Goal: Task Accomplishment & Management: Use online tool/utility

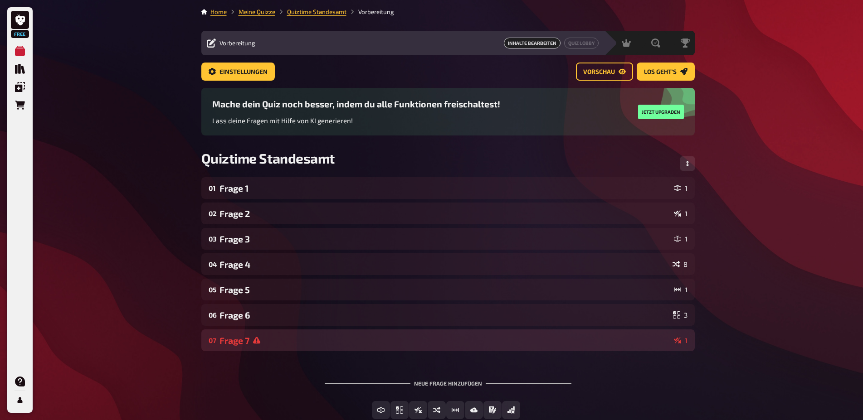
click at [270, 345] on div "Frage 7" at bounding box center [444, 340] width 451 height 10
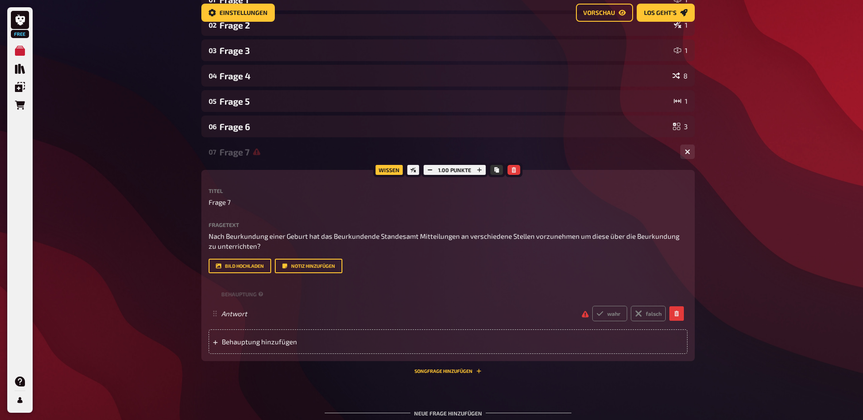
scroll to position [192, 0]
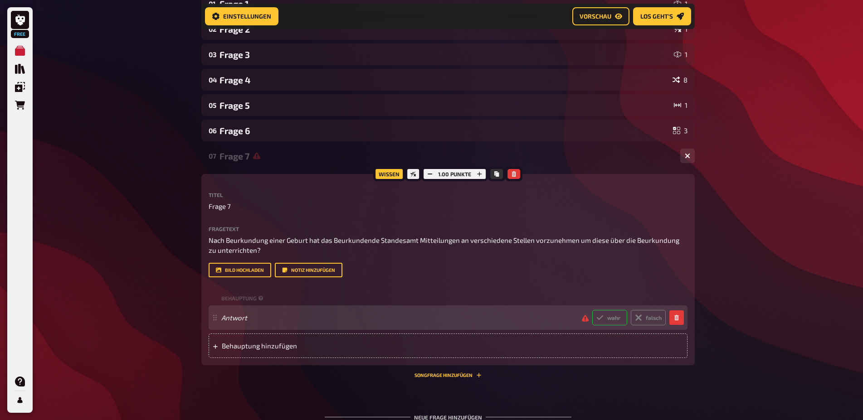
click at [610, 321] on label "wahr" at bounding box center [609, 317] width 35 height 15
click at [592, 310] on input "wahr" at bounding box center [592, 310] width 0 height 0
radio input "true"
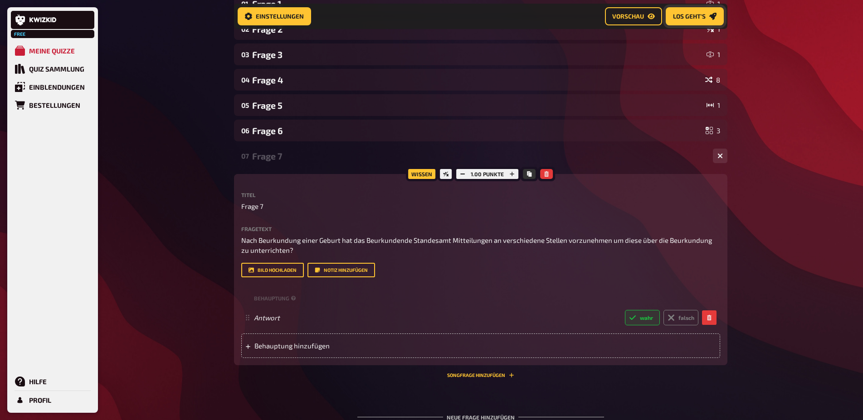
click at [687, 19] on button "Los geht's" at bounding box center [694, 16] width 58 height 18
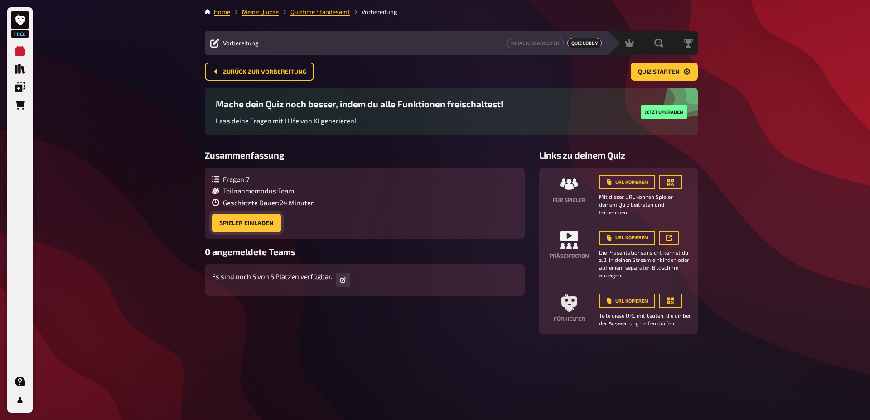
click at [237, 223] on button "Spieler einladen" at bounding box center [246, 223] width 69 height 18
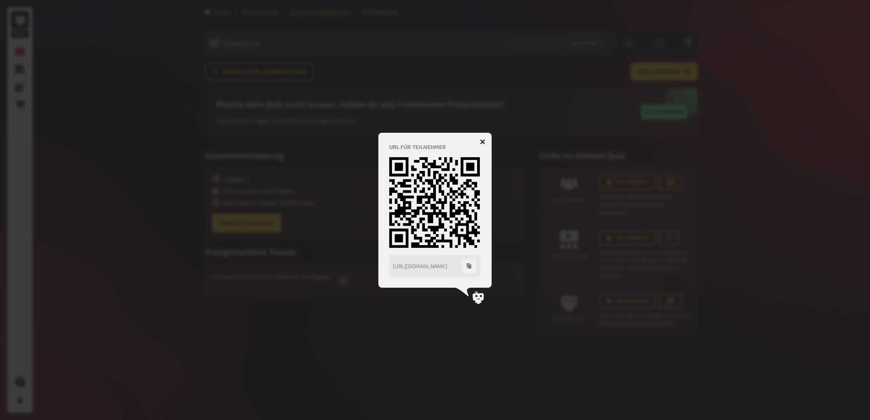
click at [469, 267] on icon "button" at bounding box center [469, 265] width 5 height 5
click at [412, 204] on icon at bounding box center [434, 202] width 91 height 91
drag, startPoint x: 400, startPoint y: 152, endPoint x: 435, endPoint y: 175, distance: 41.2
click at [435, 175] on div "URL für Teilnehmer https://play.kwizkid.live/play/sarah-1990rs-68448/quiztime-s…" at bounding box center [435, 210] width 92 height 133
click at [394, 133] on div "URL für Teilnehmer https://play.kwizkid.live/play/sarah-1990rs-68448/quiztime-s…" at bounding box center [435, 210] width 113 height 155
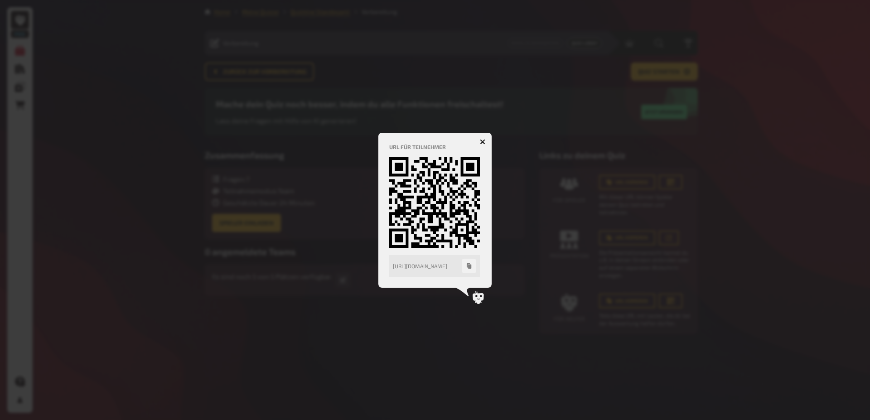
click at [421, 203] on icon at bounding box center [434, 202] width 91 height 91
click at [460, 225] on icon at bounding box center [434, 202] width 91 height 91
click at [616, 122] on div at bounding box center [435, 210] width 870 height 420
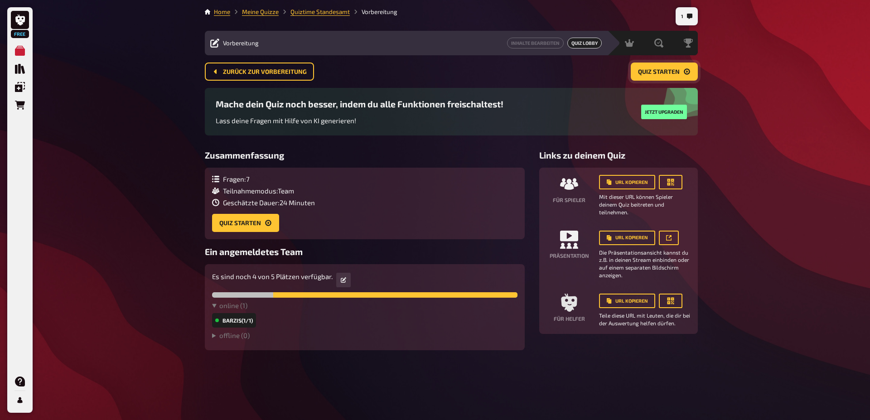
click at [667, 71] on span "Quiz starten" at bounding box center [659, 72] width 42 height 6
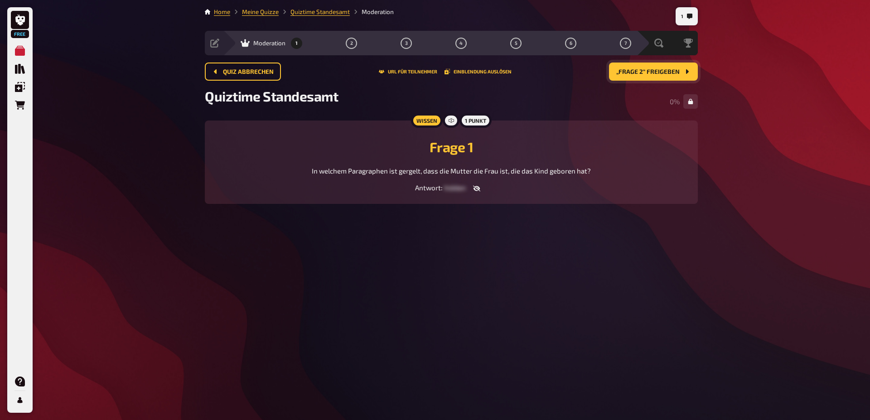
click at [451, 204] on div "Wissen 1 Punkt Frage 1 In welchem Paragraphen ist gergelt, dass die Mutter die …" at bounding box center [451, 162] width 493 height 83
click at [453, 192] on span "hidden" at bounding box center [455, 188] width 22 height 8
click at [451, 193] on div "Antwort : hidden" at bounding box center [451, 189] width 471 height 10
click at [455, 192] on span "hidden" at bounding box center [455, 188] width 22 height 8
click at [471, 193] on button "button" at bounding box center [477, 188] width 22 height 9
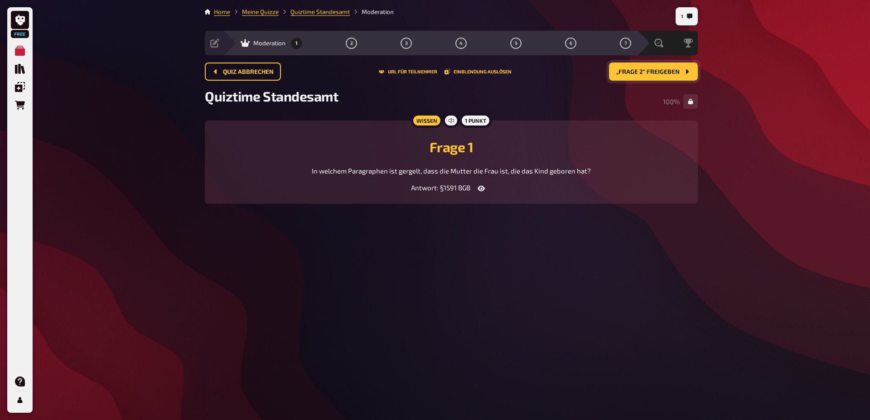
click at [478, 192] on icon "button" at bounding box center [481, 188] width 7 height 7
click at [244, 73] on span "Quiz abbrechen" at bounding box center [248, 72] width 51 height 6
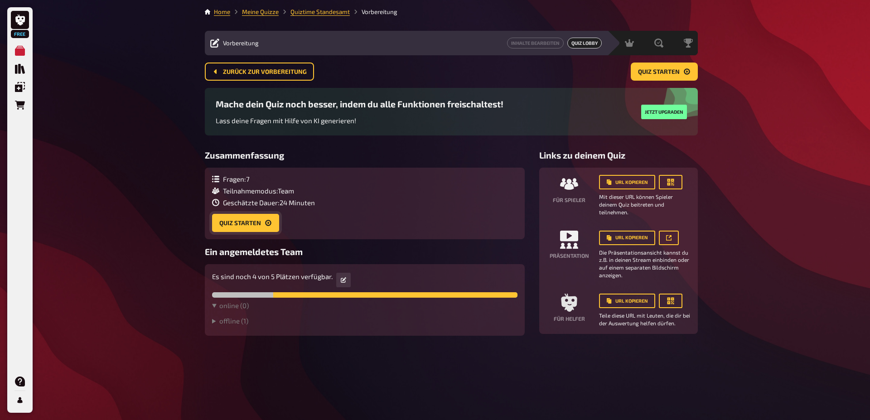
click at [258, 222] on button "Quiz starten" at bounding box center [245, 223] width 67 height 18
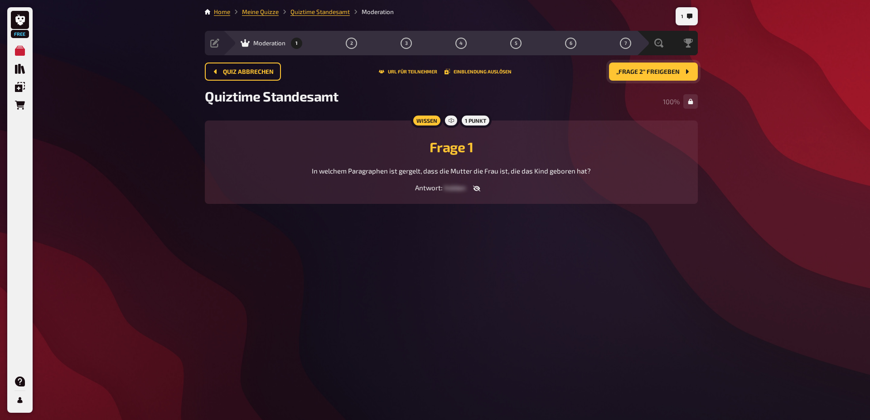
click at [660, 74] on span "„Frage 2“ freigeben" at bounding box center [648, 72] width 63 height 6
click at [660, 74] on span "„Frage 3“ freigeben" at bounding box center [648, 72] width 63 height 6
click at [660, 74] on span "„Frage 4“ freigeben" at bounding box center [648, 72] width 64 height 6
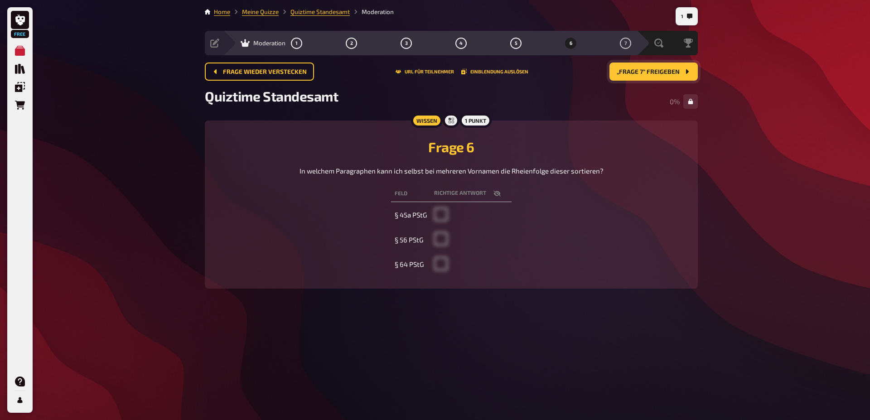
click at [660, 74] on span "„Frage 7“ freigeben" at bounding box center [648, 72] width 63 height 6
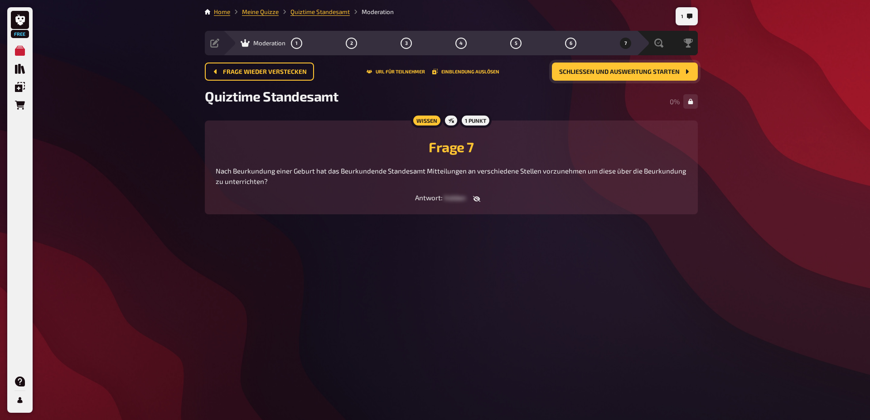
click at [660, 74] on span "Schließen und Auswertung starten" at bounding box center [619, 72] width 121 height 6
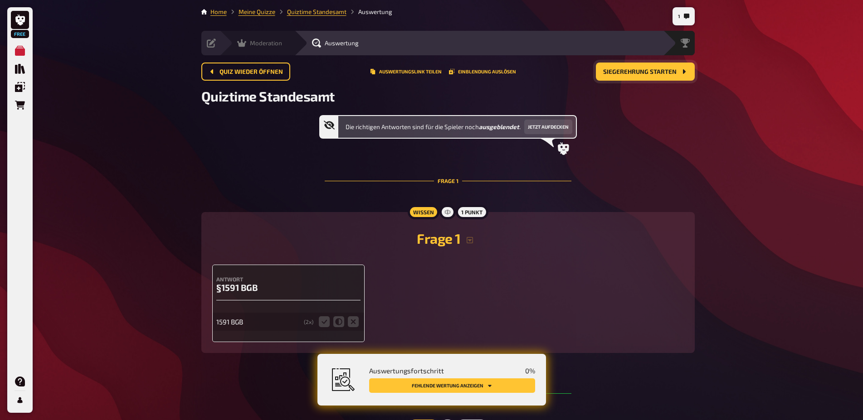
click at [243, 48] on div "Moderation undefined" at bounding box center [256, 43] width 75 height 24
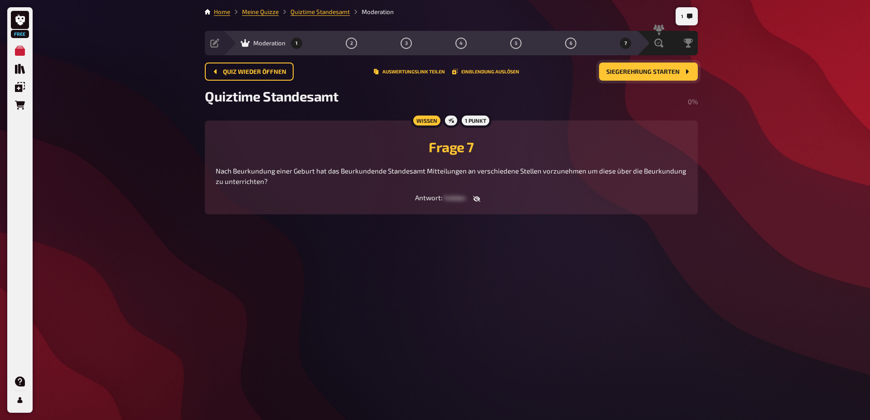
click at [299, 44] on button "1" at bounding box center [297, 43] width 15 height 15
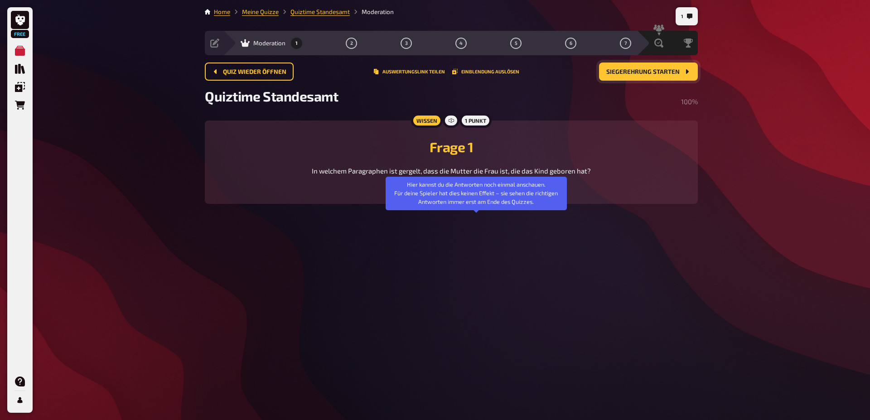
click at [477, 192] on icon "button" at bounding box center [476, 188] width 7 height 7
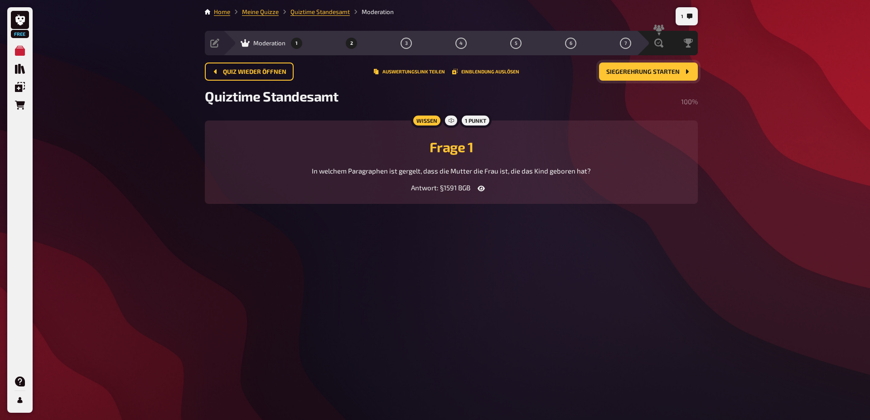
click at [350, 38] on button "2" at bounding box center [352, 43] width 15 height 15
click at [477, 188] on icon "button" at bounding box center [476, 189] width 7 height 6
click at [314, 8] on li "Quiztime Standesamt" at bounding box center [314, 11] width 71 height 9
click at [313, 13] on link "Quiztime Standesamt" at bounding box center [320, 11] width 59 height 7
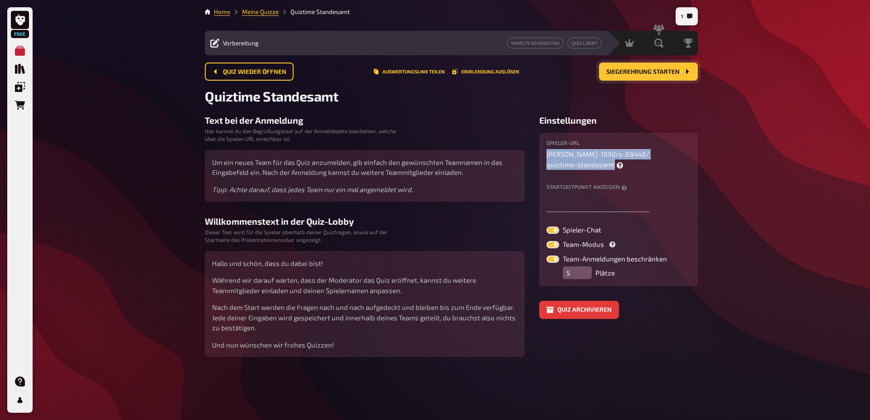
drag, startPoint x: 546, startPoint y: 155, endPoint x: 688, endPoint y: 154, distance: 141.5
click at [688, 154] on div "Spieler-URL sarah-1990rs-68448 / quiztime-standesamt Startzeitpunkt anzeigen Sp…" at bounding box center [618, 209] width 159 height 153
click at [162, 149] on div "Free Meine Quizze Quiz Sammlung Einblendungen Bestellungen Hilfe Profil 1 Home …" at bounding box center [435, 210] width 870 height 420
click at [238, 75] on span "Quiz wieder öffnen" at bounding box center [254, 72] width 63 height 6
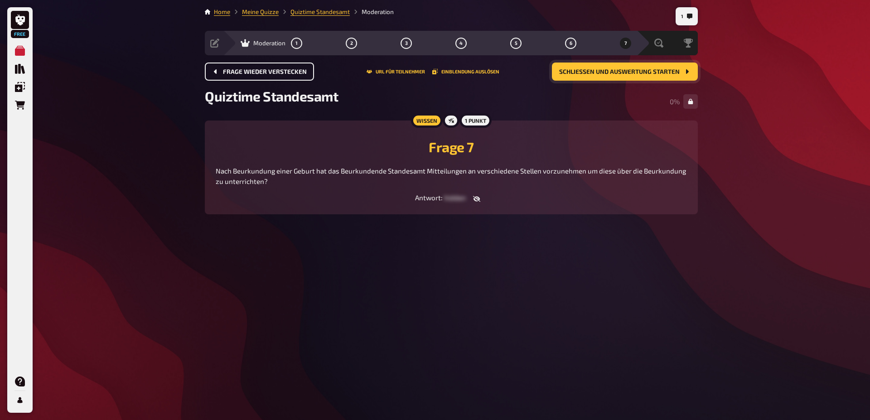
click at [233, 75] on span "Frage wieder verstecken" at bounding box center [265, 72] width 84 height 6
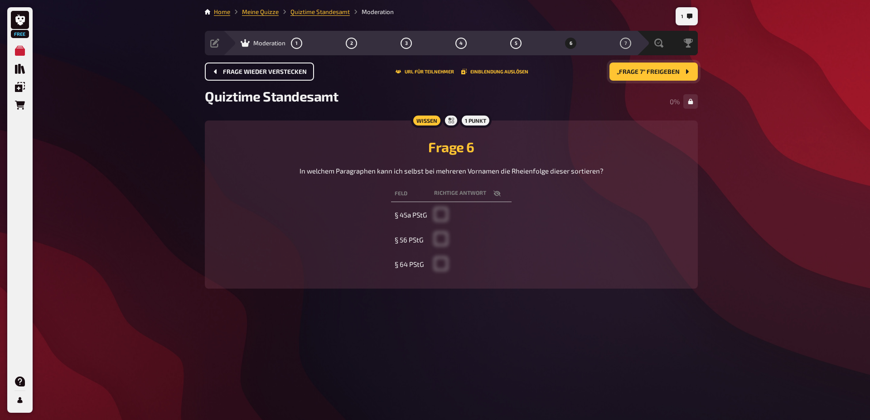
click at [233, 75] on span "Frage wieder verstecken" at bounding box center [265, 72] width 84 height 6
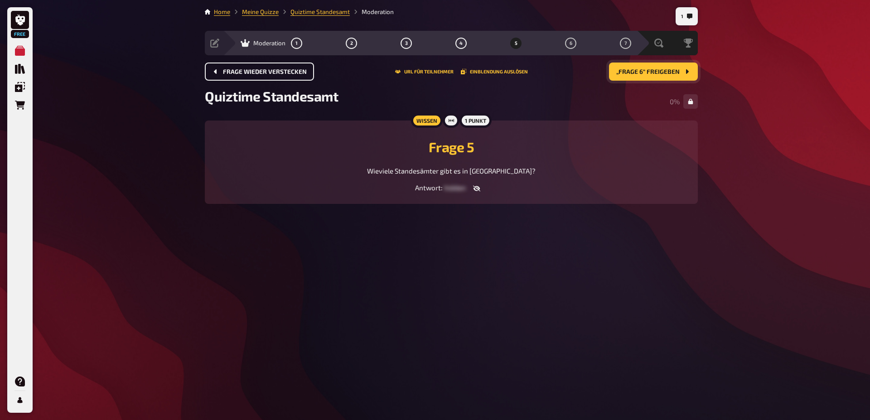
click at [233, 75] on span "Frage wieder verstecken" at bounding box center [265, 72] width 84 height 6
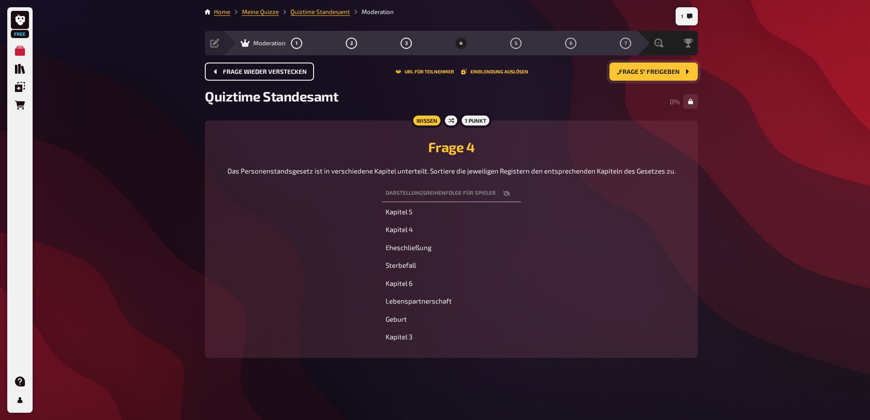
click at [233, 75] on span "Frage wieder verstecken" at bounding box center [265, 72] width 84 height 6
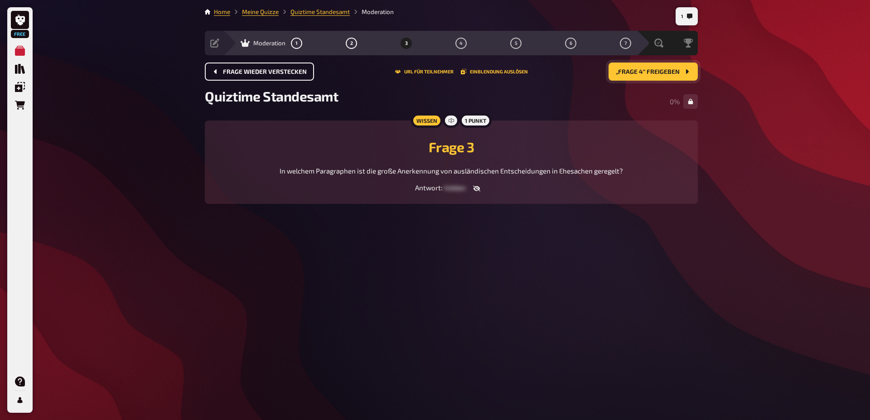
click at [233, 75] on span "Frage wieder verstecken" at bounding box center [265, 72] width 84 height 6
click at [676, 73] on span "„Frage 2“ freigeben" at bounding box center [648, 72] width 63 height 6
click at [654, 68] on button "„Frage 3“ freigeben" at bounding box center [653, 72] width 89 height 18
click at [657, 74] on span "„Frage 4“ freigeben" at bounding box center [648, 72] width 64 height 6
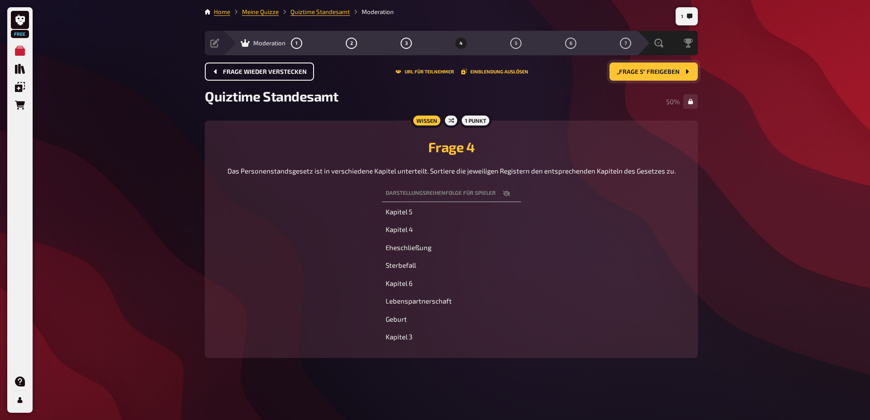
click at [661, 78] on button "„Frage 5“ freigeben" at bounding box center [654, 72] width 88 height 18
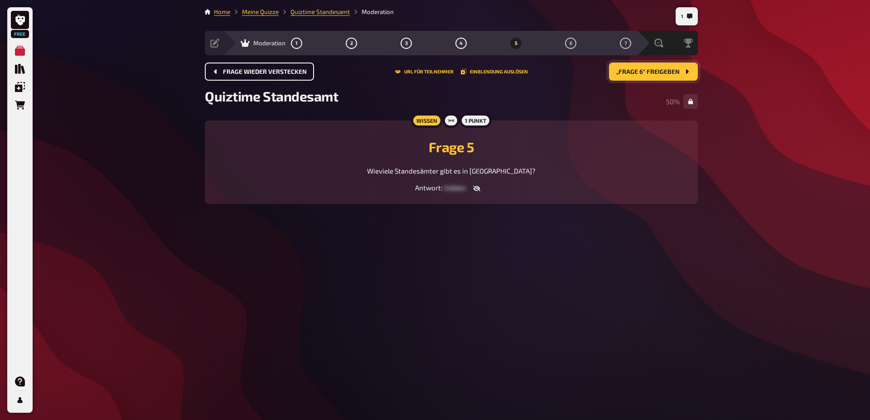
click at [646, 74] on span "„Frage 6“ freigeben" at bounding box center [648, 72] width 63 height 6
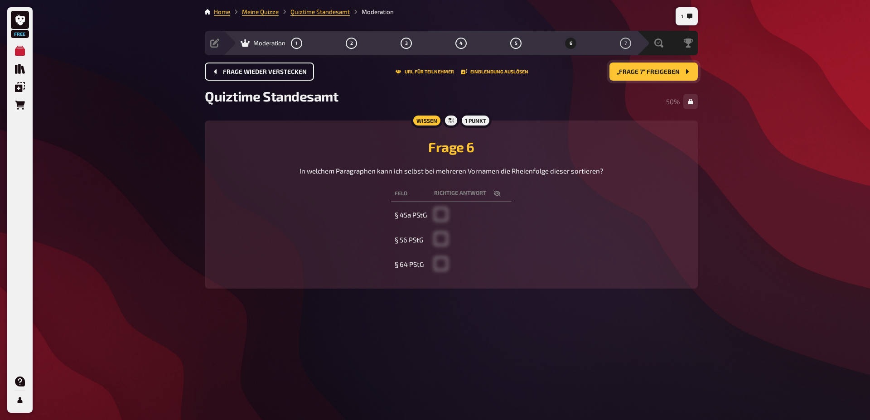
click at [620, 75] on span "„Frage 7“ freigeben" at bounding box center [648, 72] width 63 height 6
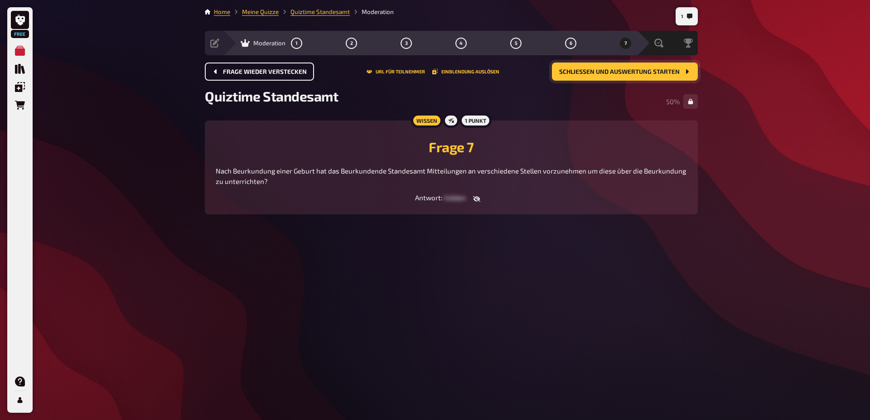
click at [622, 69] on span "Schließen und Auswertung starten" at bounding box center [619, 72] width 121 height 6
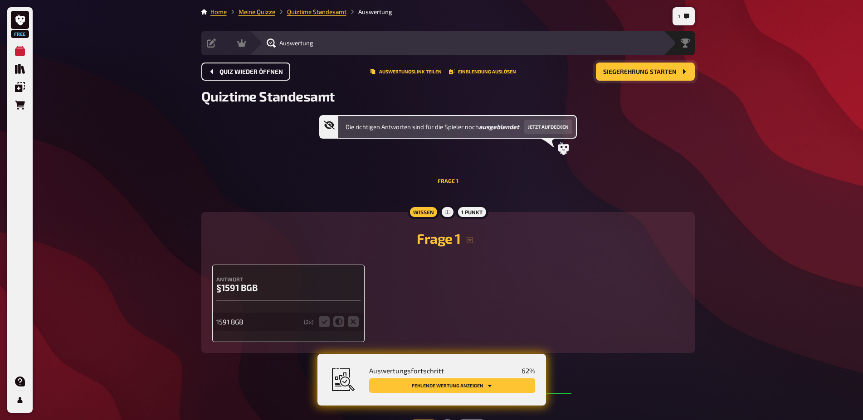
click at [622, 69] on span "Siegerehrung starten" at bounding box center [639, 72] width 73 height 6
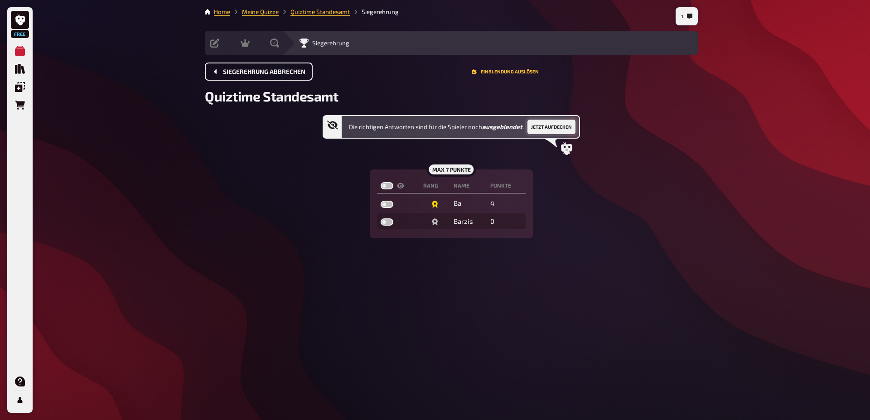
click at [556, 126] on button "Jetzt aufdecken" at bounding box center [552, 127] width 48 height 15
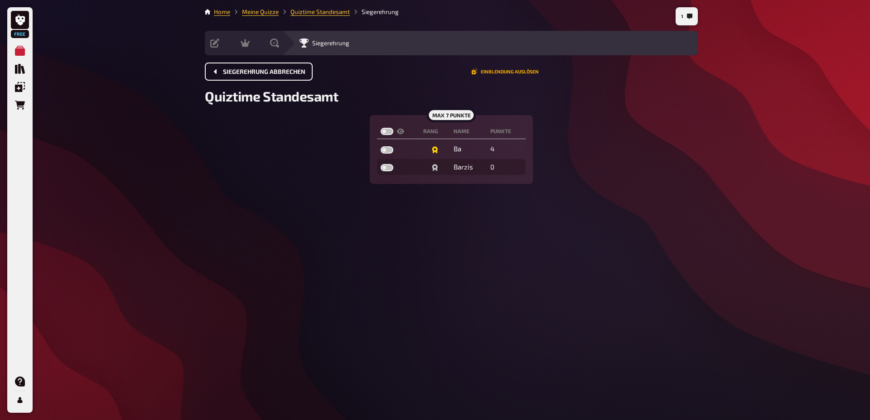
click at [492, 71] on button "Einblendung auslösen" at bounding box center [505, 71] width 67 height 5
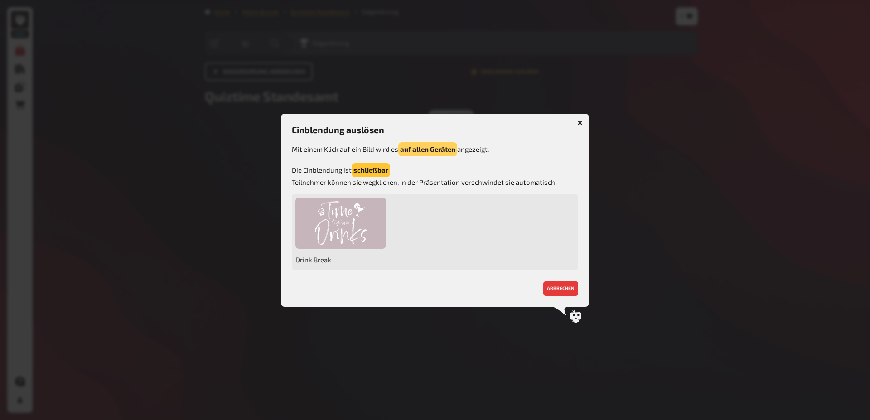
click at [438, 146] on button "auf allen Geräten" at bounding box center [427, 149] width 59 height 14
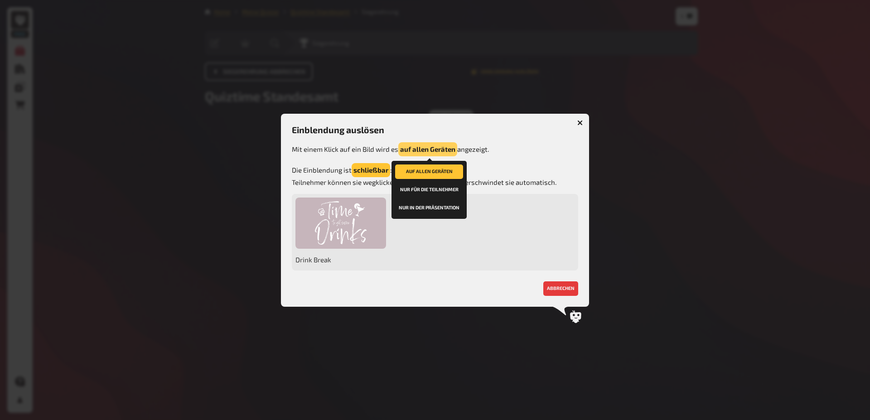
click at [438, 146] on button "auf allen Geräten" at bounding box center [427, 149] width 59 height 14
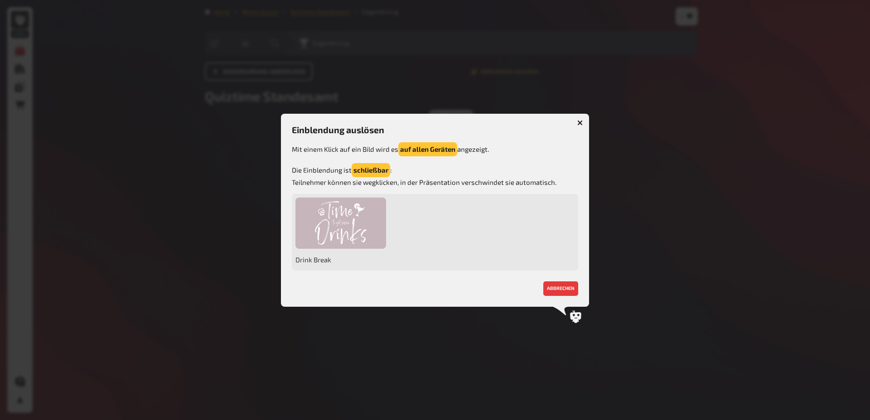
click at [573, 122] on button "button" at bounding box center [580, 123] width 15 height 15
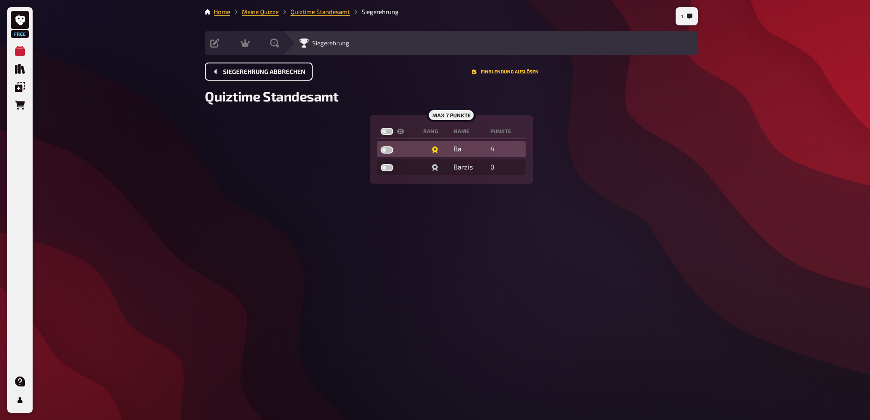
click at [416, 151] on td at bounding box center [398, 149] width 42 height 16
click at [320, 12] on link "Quiztime Standesamt" at bounding box center [320, 11] width 59 height 7
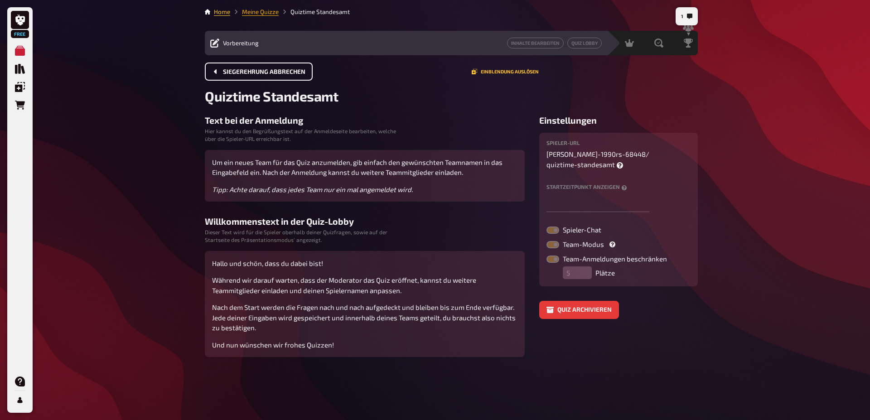
click at [267, 15] on link "Meine Quizze" at bounding box center [260, 11] width 37 height 7
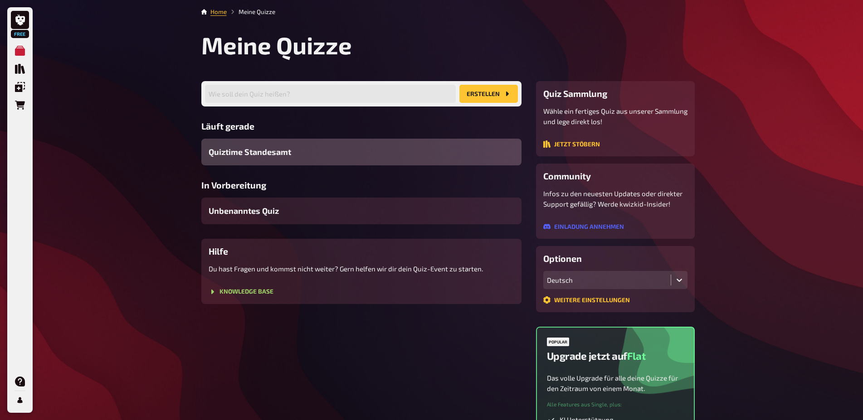
click at [261, 144] on div "Quiztime Standesamt" at bounding box center [361, 152] width 320 height 27
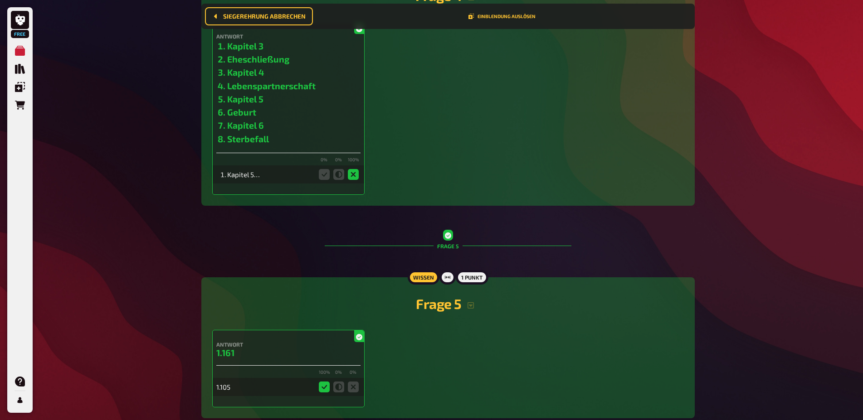
scroll to position [740, 0]
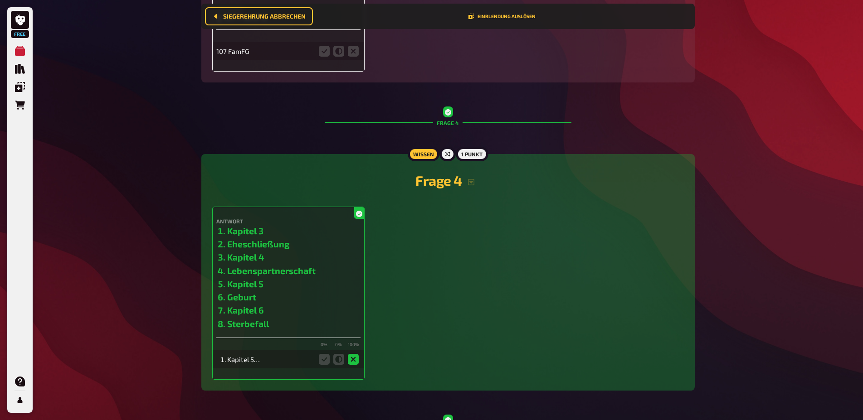
click at [448, 119] on div "Frage 4" at bounding box center [448, 123] width 247 height 52
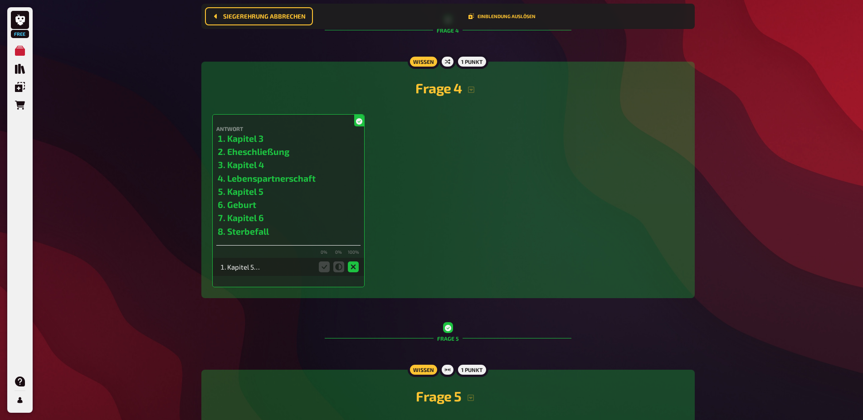
click at [471, 239] on div "Antwort Kapitel 3 Eheschließung Kapitel 4 Lebenspartnerschaft Kapitel 5 Geburt …" at bounding box center [447, 200] width 471 height 173
click at [532, 136] on div "Antwort Kapitel 3 Eheschließung Kapitel 4 Lebenspartnerschaft Kapitel 5 Geburt …" at bounding box center [447, 200] width 471 height 173
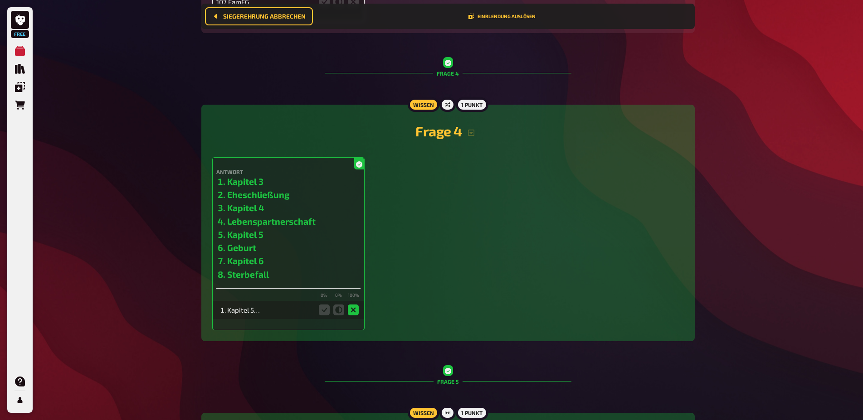
scroll to position [740, 0]
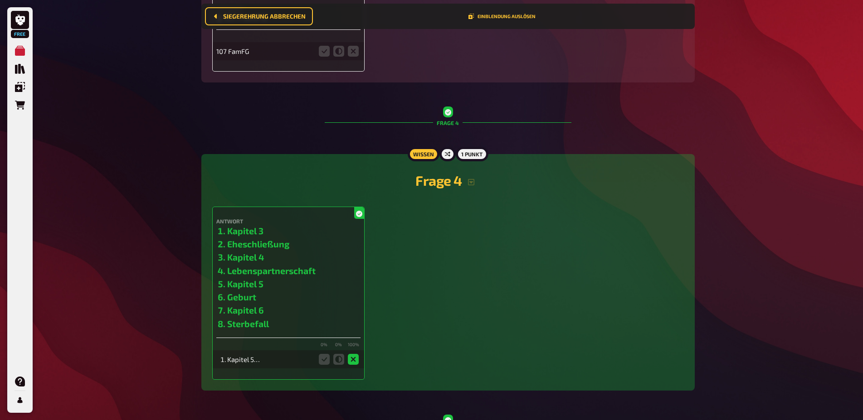
click at [380, 224] on div "Antwort Kapitel 3 Eheschließung Kapitel 4 Lebenspartnerschaft Kapitel 5 Geburt …" at bounding box center [447, 293] width 471 height 173
drag, startPoint x: 528, startPoint y: 262, endPoint x: 425, endPoint y: 252, distance: 103.4
click at [425, 252] on div "Antwort Kapitel 3 Eheschließung Kapitel 4 Lebenspartnerschaft Kapitel 5 Geburt …" at bounding box center [447, 293] width 471 height 173
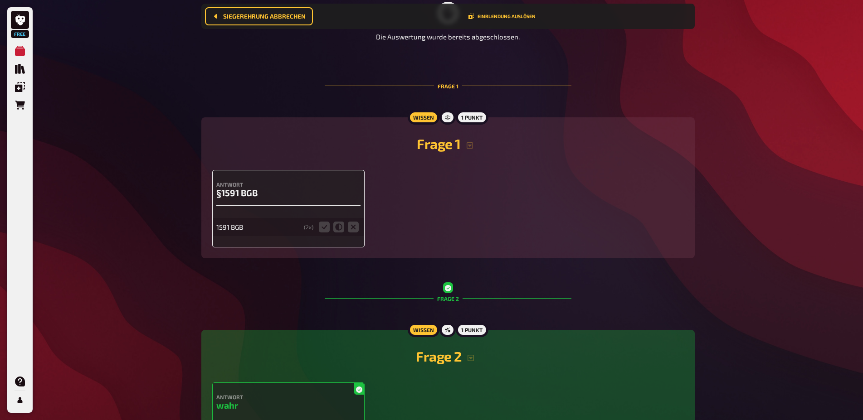
scroll to position [0, 0]
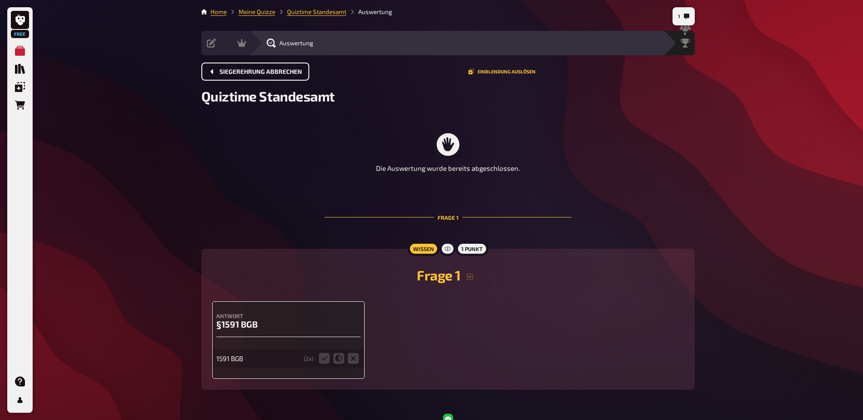
click at [262, 71] on span "Siegerehrung abbrechen" at bounding box center [260, 72] width 83 height 6
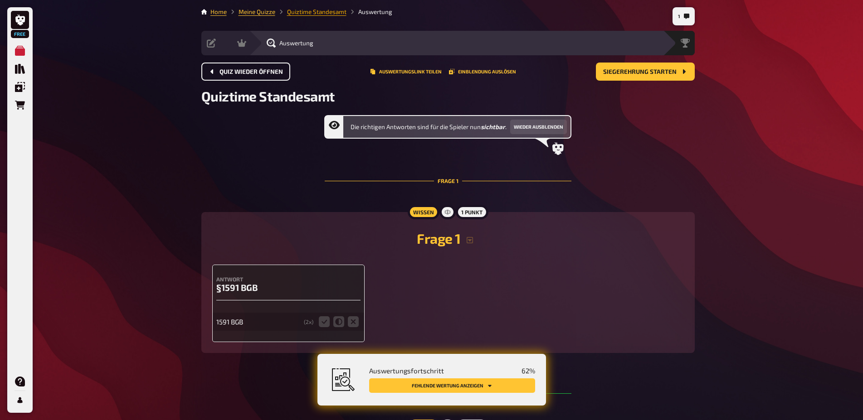
click at [302, 13] on link "Quiztime Standesamt" at bounding box center [316, 11] width 59 height 7
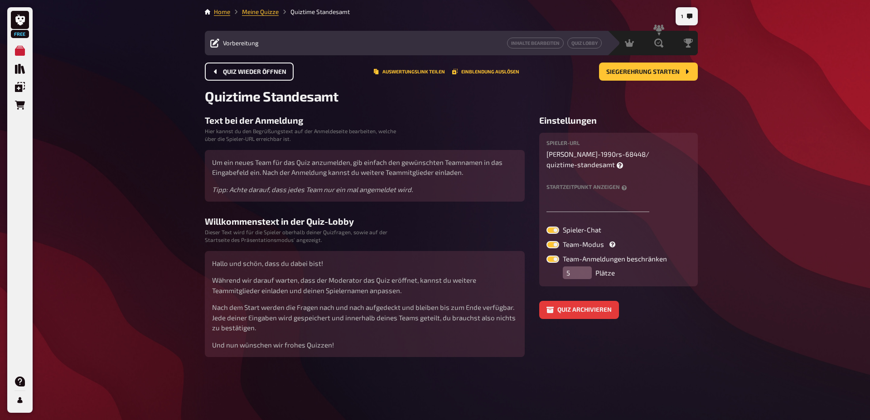
click at [249, 16] on li "Meine Quizze" at bounding box center [254, 11] width 49 height 9
click at [249, 8] on li "Meine Quizze" at bounding box center [254, 11] width 49 height 9
click at [260, 12] on link "Meine Quizze" at bounding box center [260, 11] width 37 height 7
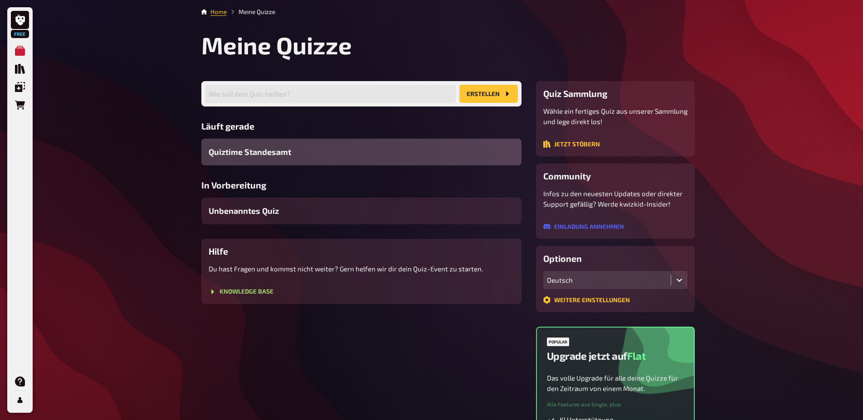
click at [346, 145] on div "Quiztime Standesamt" at bounding box center [361, 152] width 320 height 27
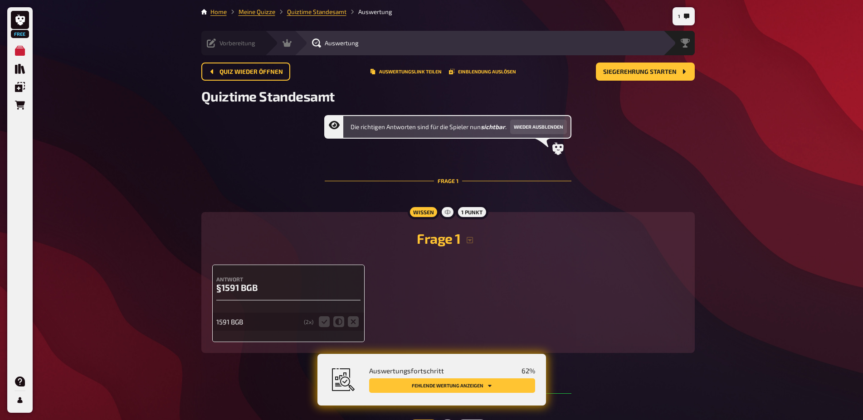
click at [210, 35] on div "Vorbereitung Inhalte Bearbeiten Quiz Lobby" at bounding box center [232, 43] width 63 height 24
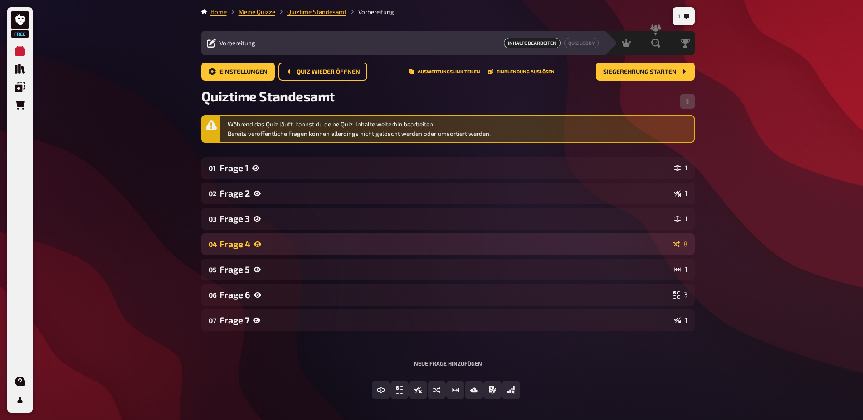
click at [263, 243] on div "Frage 4" at bounding box center [443, 244] width 449 height 10
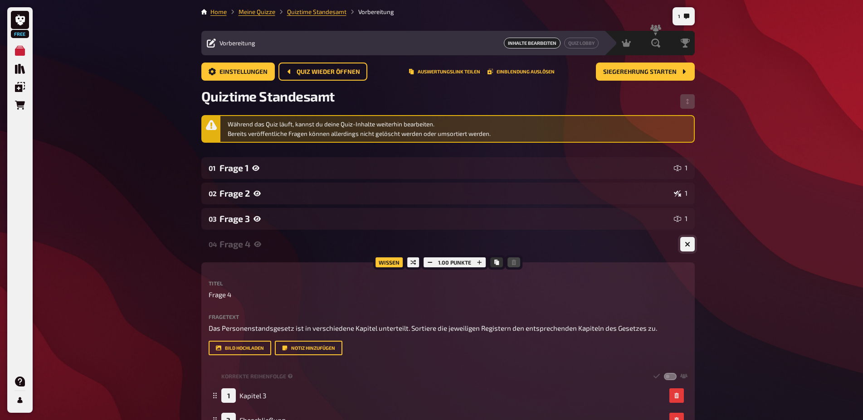
click at [688, 243] on icon "button" at bounding box center [687, 244] width 5 height 5
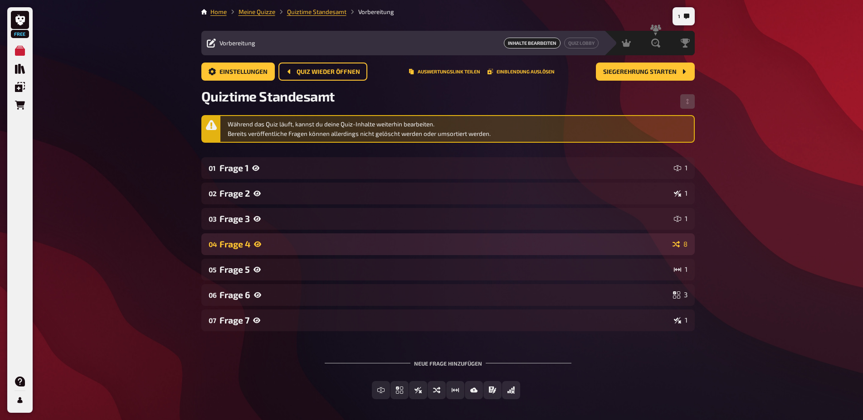
click at [322, 240] on div "Frage 4" at bounding box center [443, 244] width 449 height 10
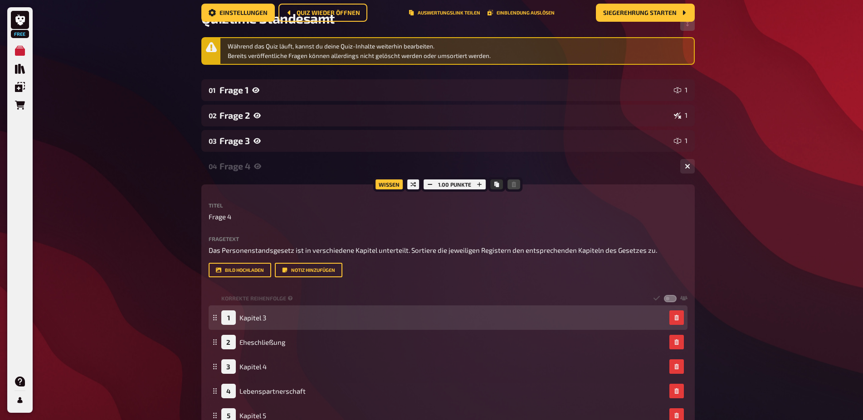
scroll to position [92, 0]
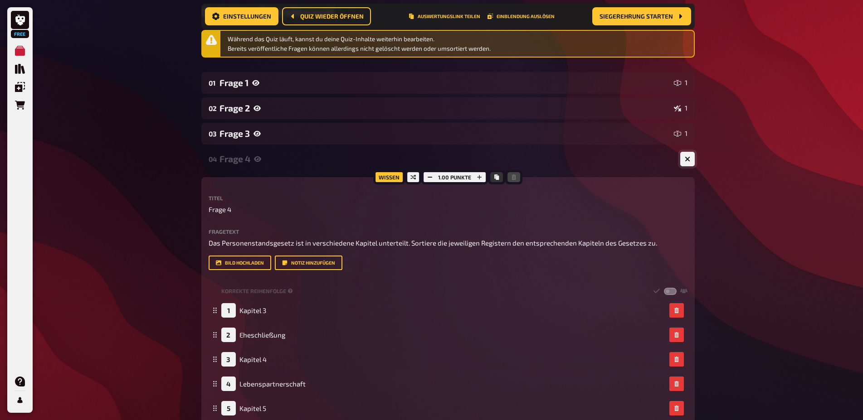
click at [690, 160] on icon "button" at bounding box center [687, 158] width 5 height 5
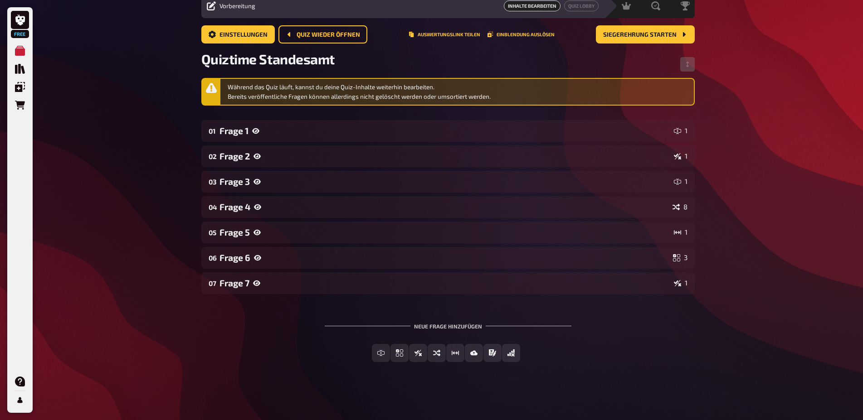
scroll to position [37, 0]
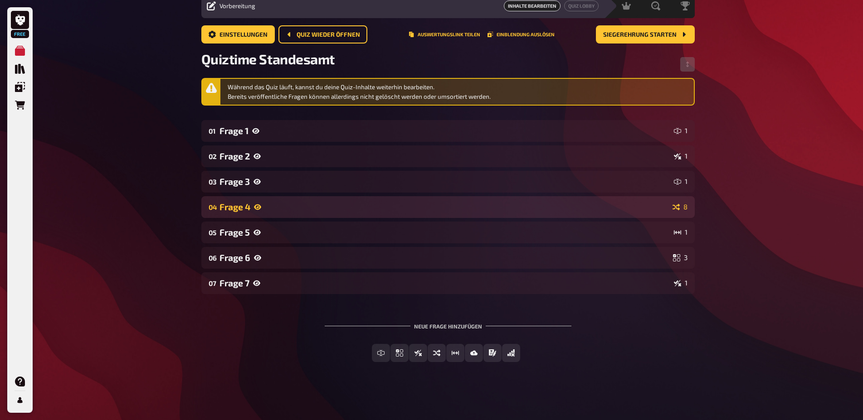
click at [293, 201] on div "04 Frage 4 8" at bounding box center [447, 207] width 493 height 22
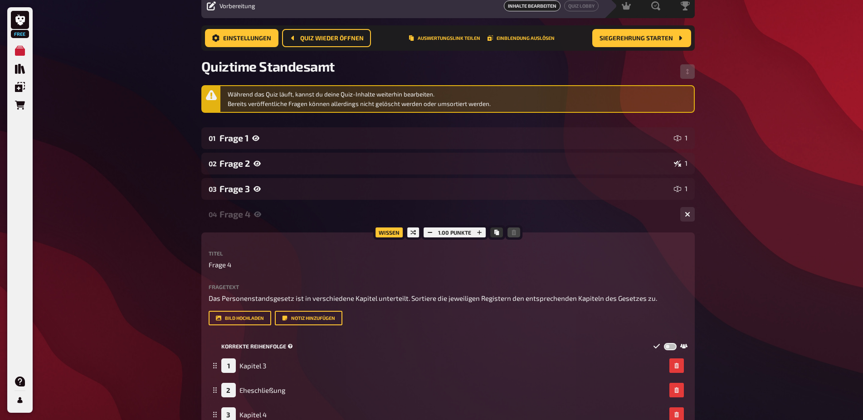
scroll to position [268, 0]
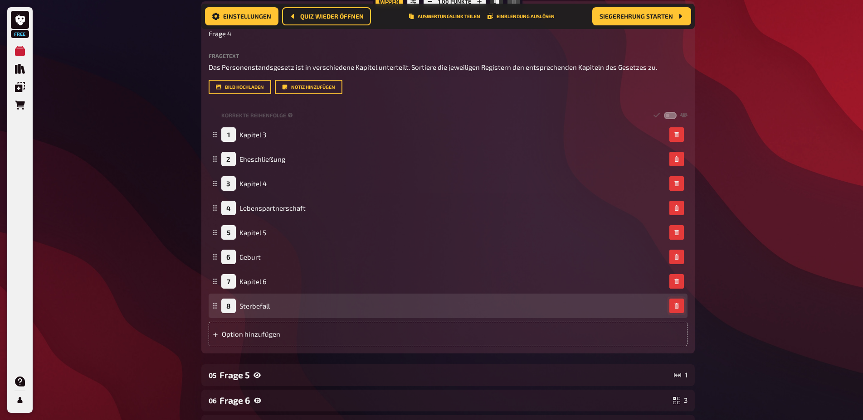
click at [680, 305] on button "button" at bounding box center [676, 306] width 15 height 15
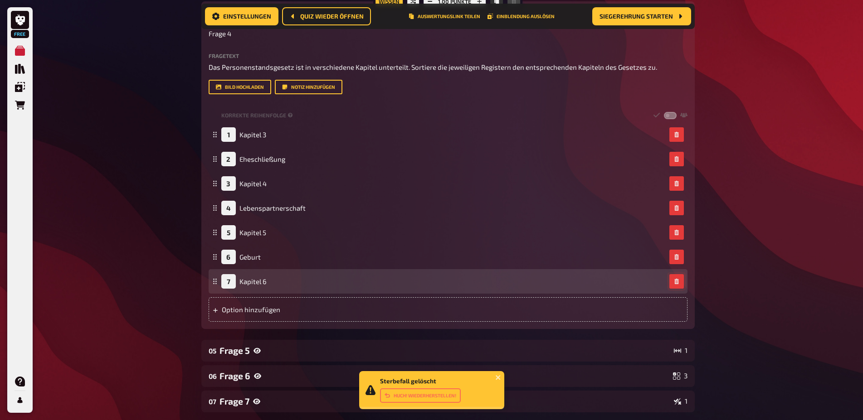
click at [673, 283] on button "button" at bounding box center [676, 281] width 15 height 15
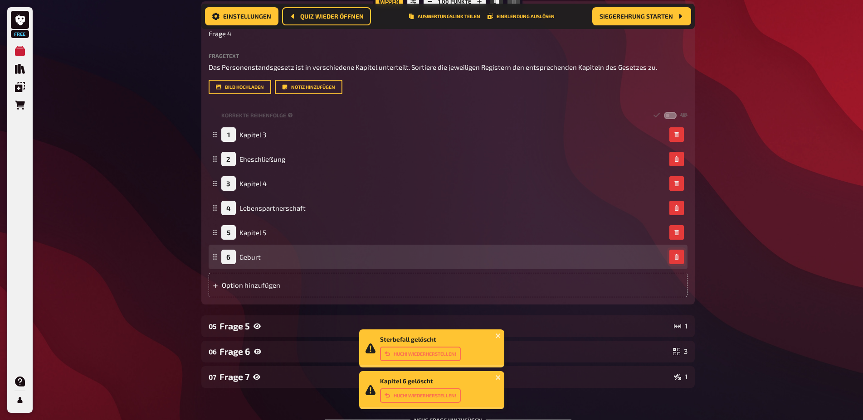
click at [672, 254] on button "button" at bounding box center [676, 257] width 15 height 15
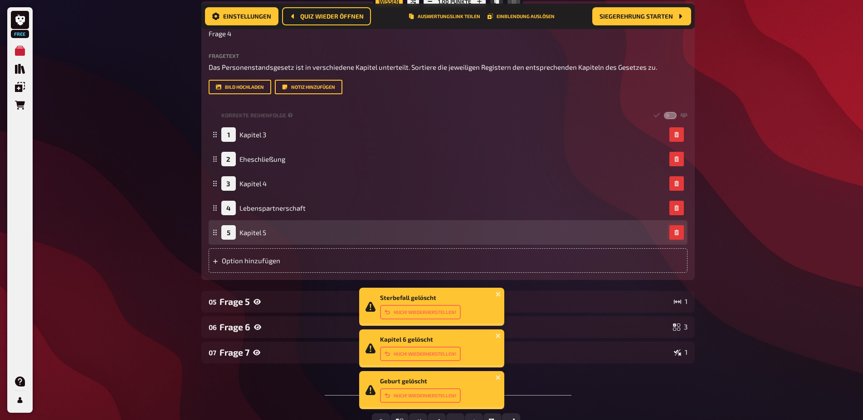
click at [672, 234] on button "button" at bounding box center [676, 232] width 15 height 15
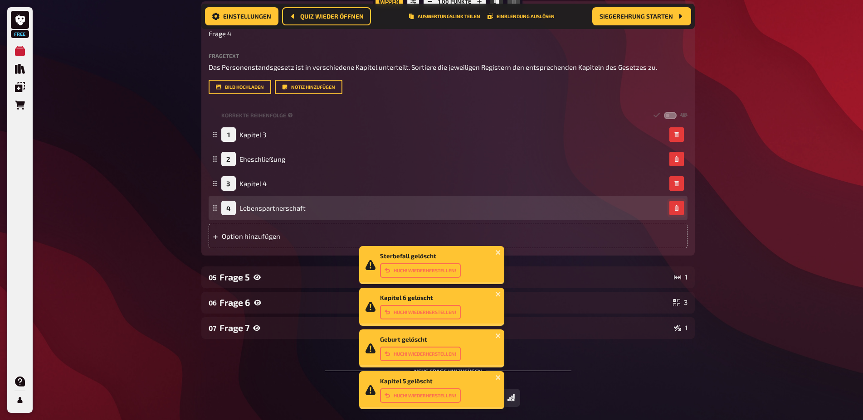
click at [677, 207] on icon "button" at bounding box center [676, 207] width 4 height 5
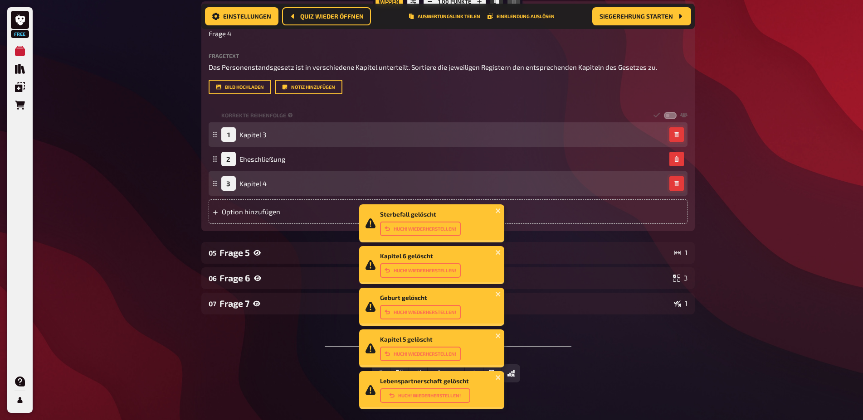
click at [677, 185] on icon "button" at bounding box center [676, 183] width 4 height 5
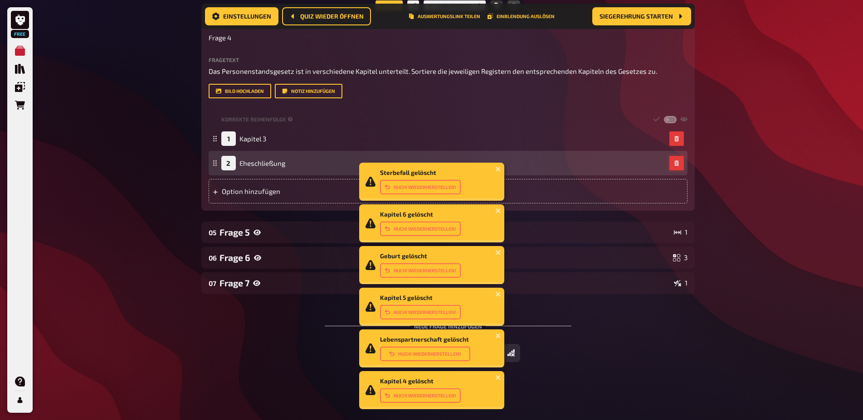
click at [675, 164] on icon "button" at bounding box center [676, 162] width 4 height 5
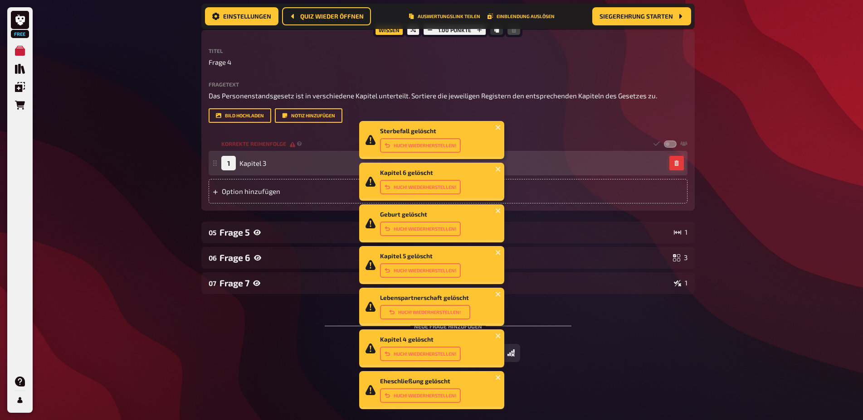
scroll to position [240, 0]
click at [682, 160] on button "button" at bounding box center [676, 163] width 15 height 15
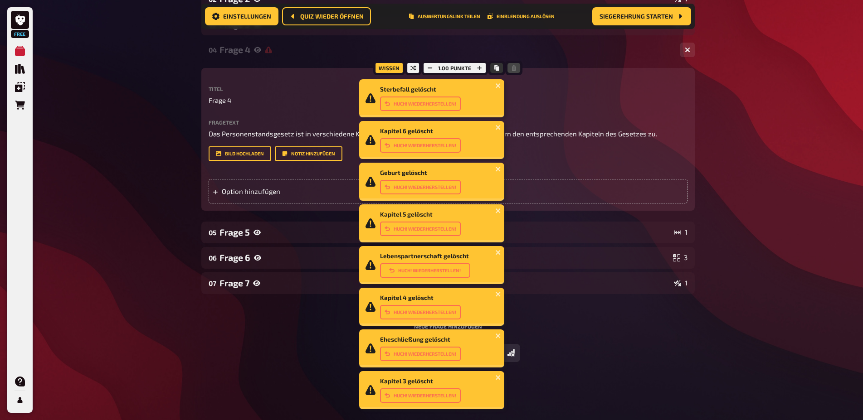
scroll to position [0, 0]
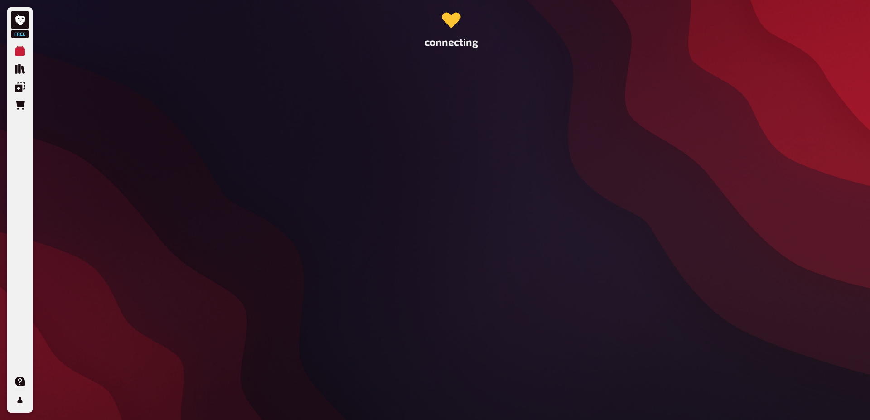
click at [320, 314] on div "connecting" at bounding box center [452, 210] width 508 height 420
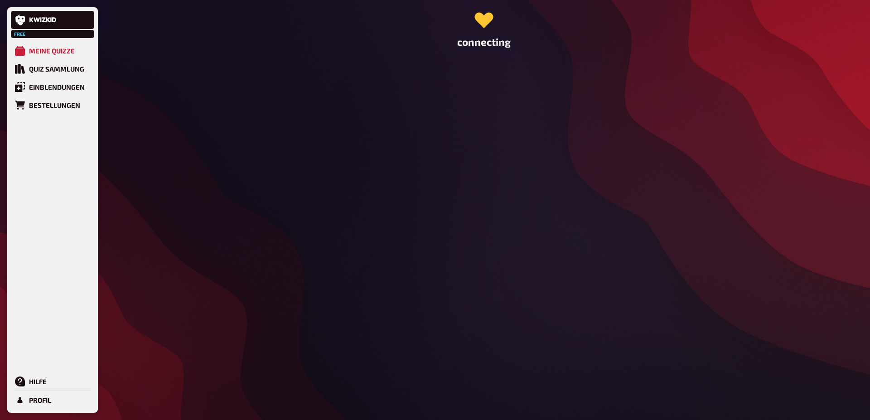
click at [337, 226] on div "connecting" at bounding box center [484, 210] width 508 height 420
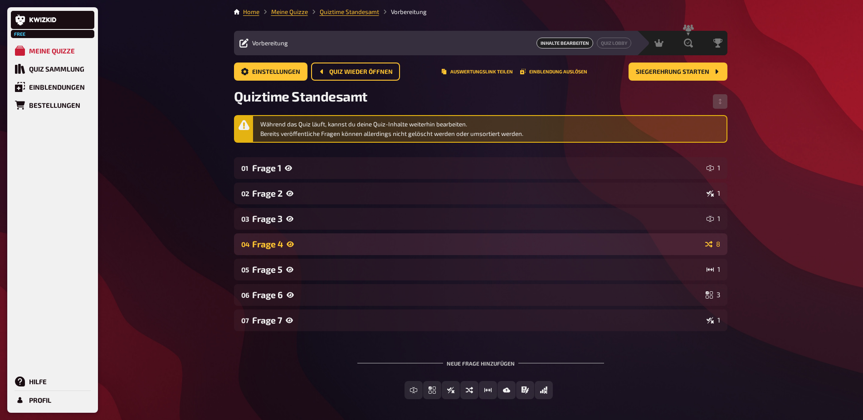
click at [287, 242] on icon at bounding box center [290, 244] width 7 height 7
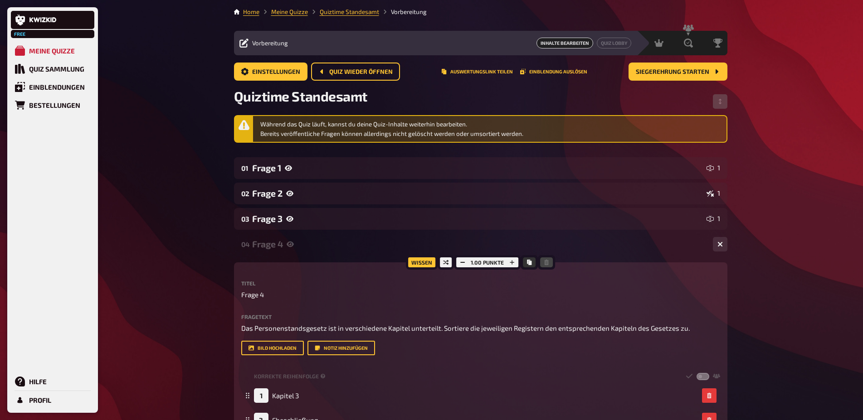
scroll to position [185, 0]
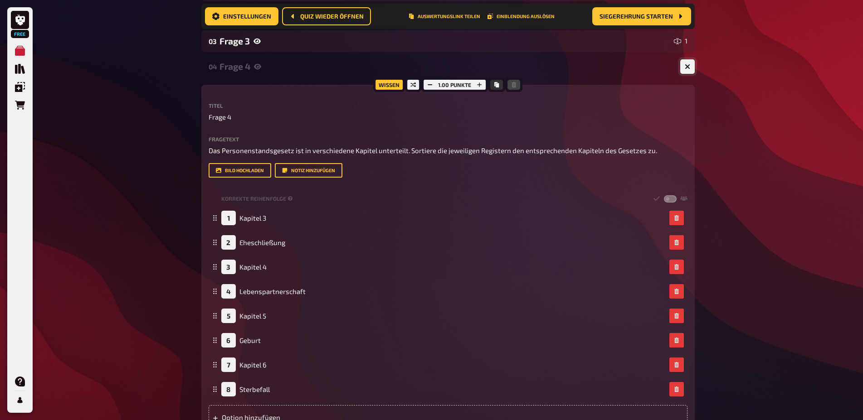
click at [685, 67] on icon "button" at bounding box center [687, 66] width 5 height 5
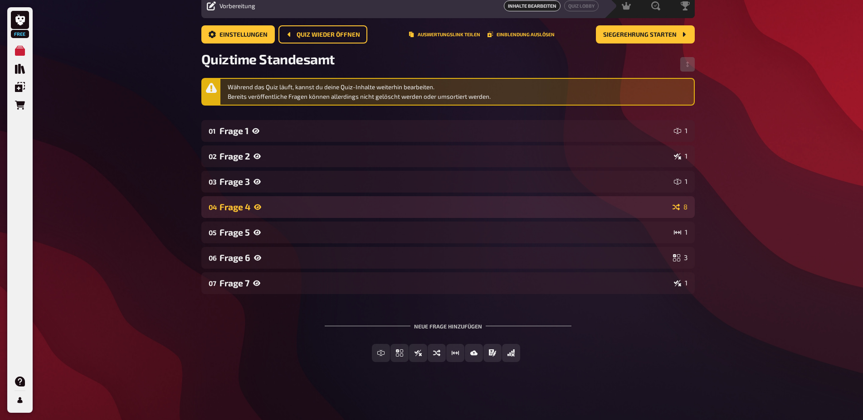
scroll to position [37, 0]
click at [290, 211] on div "Frage 4" at bounding box center [443, 207] width 449 height 10
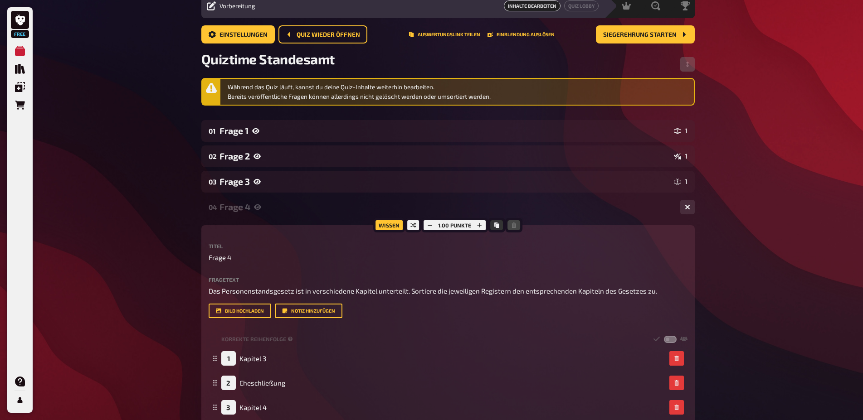
scroll to position [222, 0]
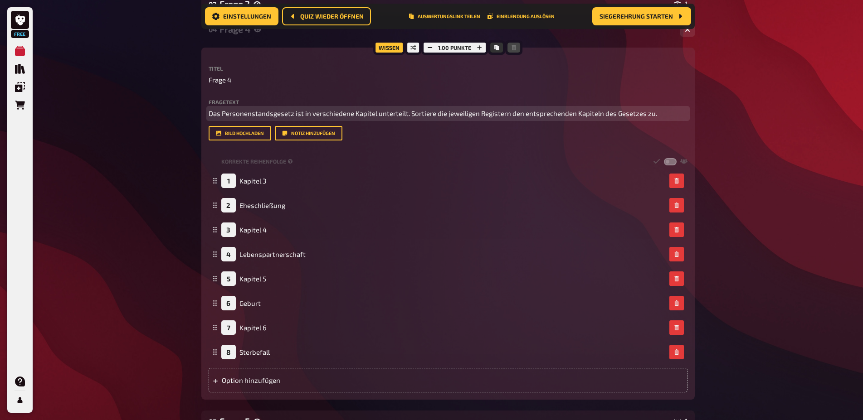
click at [415, 114] on span "Das Personenstandsgesetz ist in verschiedene Kapitel unterteilt. Sortiere die j…" at bounding box center [433, 113] width 448 height 8
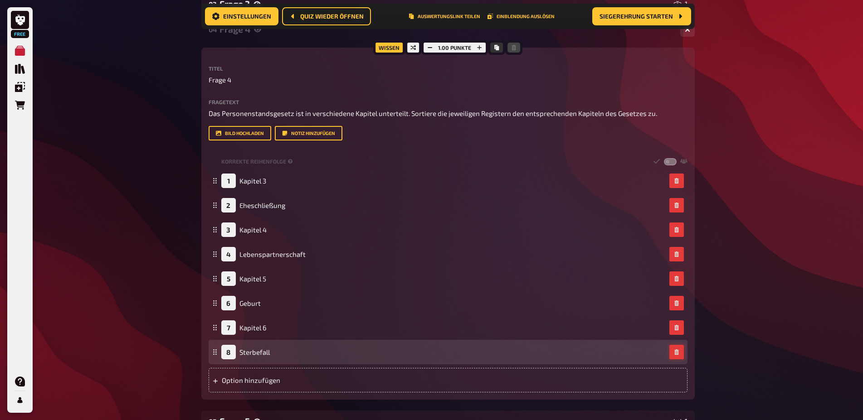
click at [677, 351] on icon "button" at bounding box center [676, 352] width 4 height 5
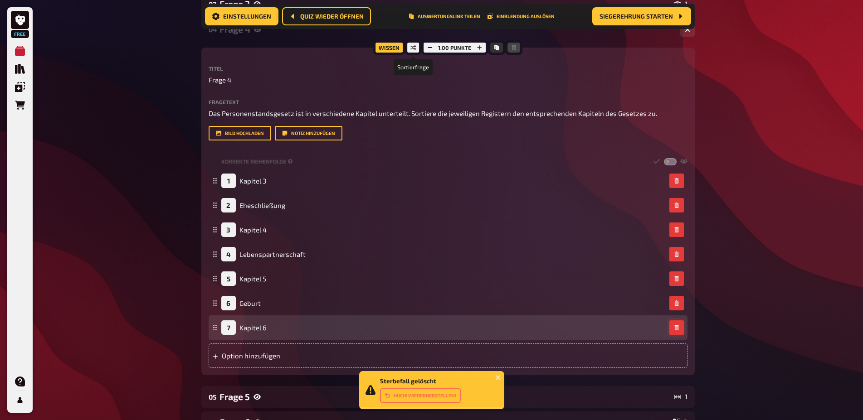
click at [414, 46] on icon at bounding box center [412, 47] width 5 height 5
click at [414, 49] on icon at bounding box center [412, 47] width 5 height 5
click at [410, 49] on div at bounding box center [413, 47] width 16 height 15
click at [398, 49] on div "Wissen" at bounding box center [389, 47] width 32 height 15
click at [412, 49] on icon at bounding box center [412, 47] width 5 height 5
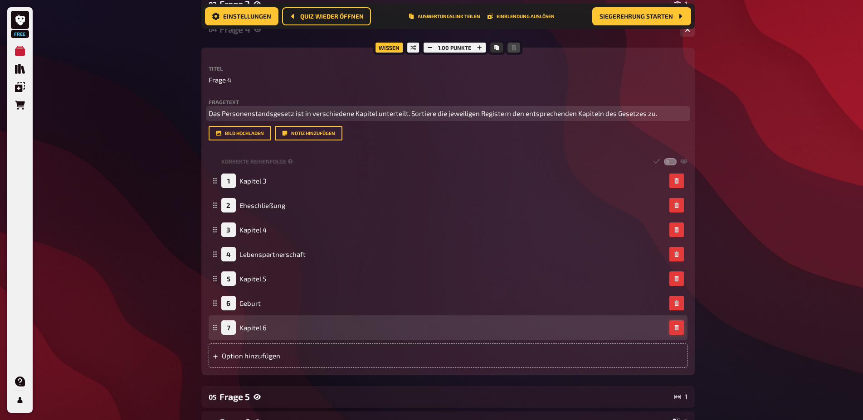
click at [282, 110] on span "Das Personenstandsgesetz ist in verschiedene Kapitel unterteilt. Sortiere die j…" at bounding box center [433, 113] width 448 height 8
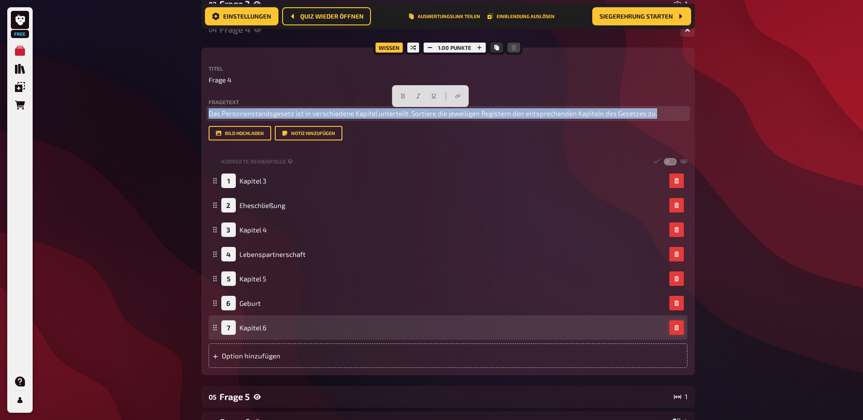
drag, startPoint x: 656, startPoint y: 116, endPoint x: 189, endPoint y: 115, distance: 466.9
click at [189, 115] on div "Free Meine Quizze Quiz Sammlung Einblendungen Bestellungen Hilfe Profil Home Me…" at bounding box center [431, 181] width 863 height 807
click at [676, 330] on icon "button" at bounding box center [676, 327] width 4 height 5
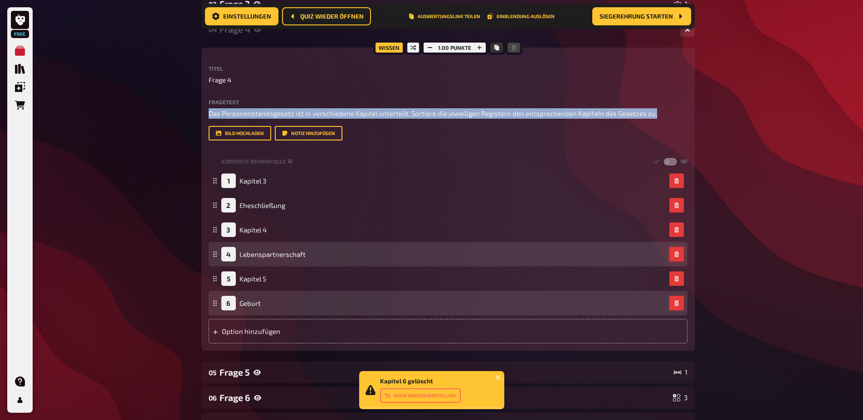
click at [676, 299] on button "button" at bounding box center [676, 303] width 15 height 15
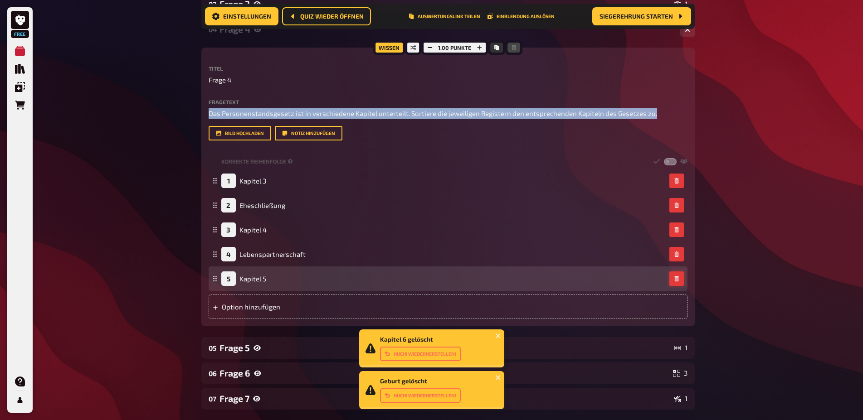
click at [676, 282] on button "button" at bounding box center [676, 279] width 15 height 15
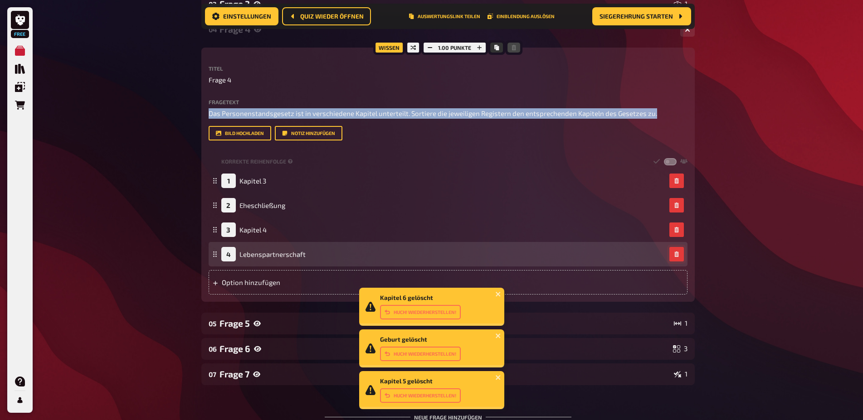
click at [676, 258] on button "button" at bounding box center [676, 254] width 15 height 15
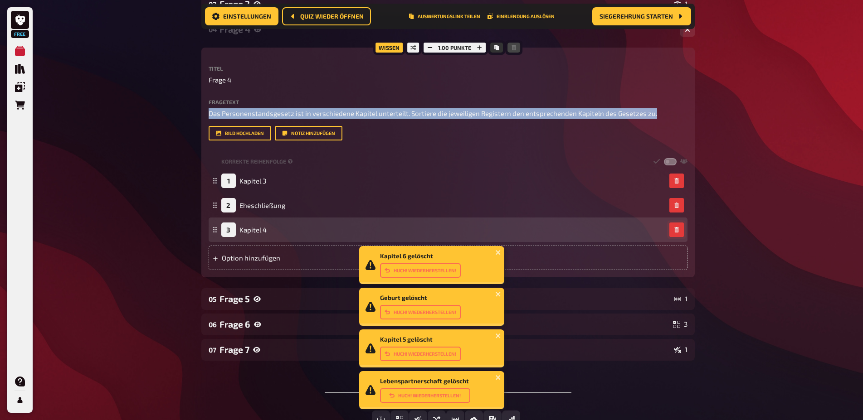
click at [676, 234] on button "button" at bounding box center [676, 230] width 15 height 15
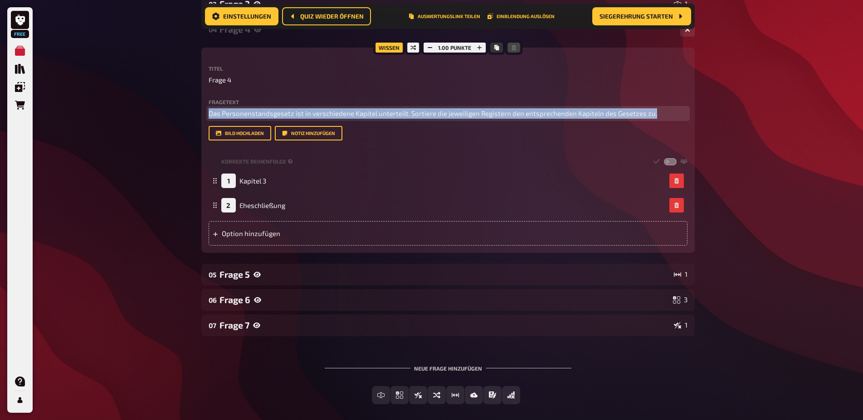
click at [245, 115] on span "Das Personenstandsgesetz ist in verschiedene Kapitel unterteilt. Sortiere die j…" at bounding box center [433, 113] width 448 height 8
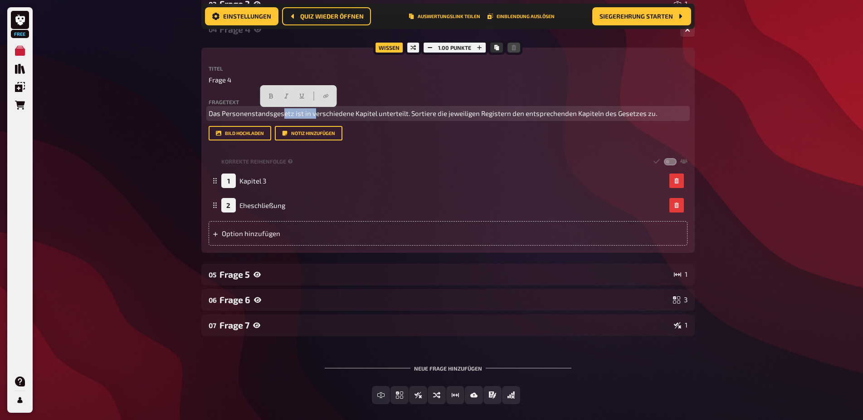
drag, startPoint x: 313, startPoint y: 111, endPoint x: 283, endPoint y: 109, distance: 30.5
click at [283, 109] on p "Das Personenstandsgesetz ist in verschiedene Kapitel unterteilt. Sortiere die j…" at bounding box center [448, 113] width 479 height 10
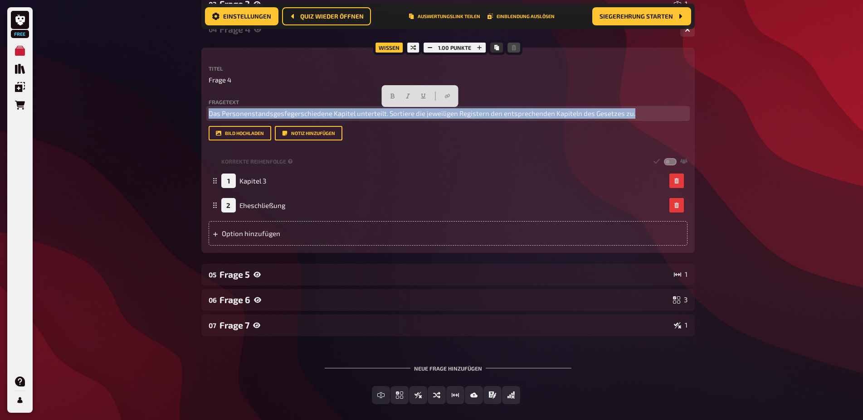
drag, startPoint x: 634, startPoint y: 115, endPoint x: 203, endPoint y: 112, distance: 430.7
click at [203, 112] on div "Wissen 1.00 Punkte Titel Frage 4 Fragetext Das Personenstandsgesfegerschiedene …" at bounding box center [447, 150] width 493 height 205
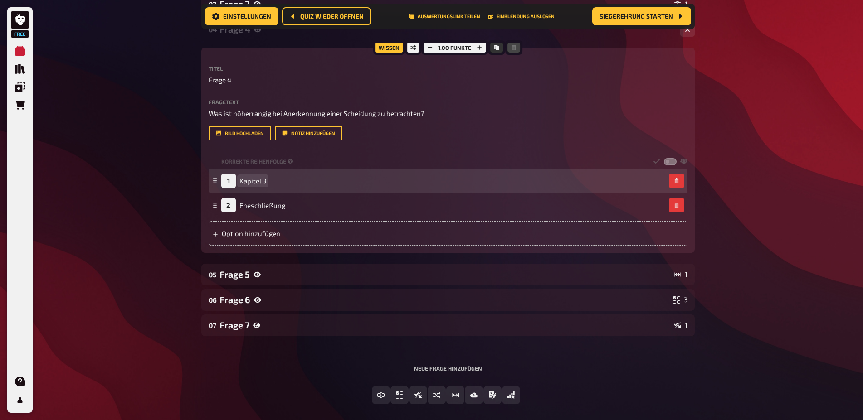
click at [245, 182] on span "Kapitel 3" at bounding box center [252, 181] width 27 height 8
drag, startPoint x: 268, startPoint y: 180, endPoint x: 262, endPoint y: 180, distance: 5.4
click at [262, 180] on div "1 Kapitel 3" at bounding box center [443, 181] width 444 height 15
drag, startPoint x: 264, startPoint y: 180, endPoint x: 230, endPoint y: 180, distance: 34.0
click at [230, 180] on div "1 Kapitel 3" at bounding box center [243, 181] width 45 height 15
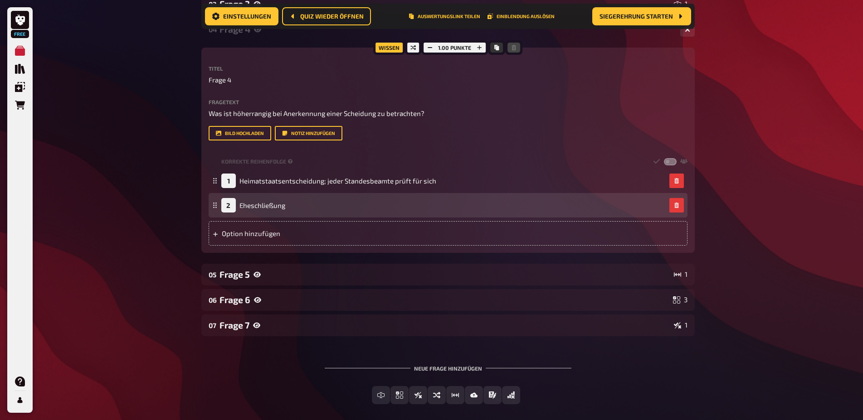
click at [254, 199] on div "2 Eheschließung" at bounding box center [253, 205] width 64 height 15
click at [284, 204] on span "Eheschließung" at bounding box center [262, 205] width 46 height 8
drag, startPoint x: 284, startPoint y: 204, endPoint x: 240, endPoint y: 203, distance: 44.4
click at [240, 203] on span "Eheschließung" at bounding box center [262, 205] width 46 height 8
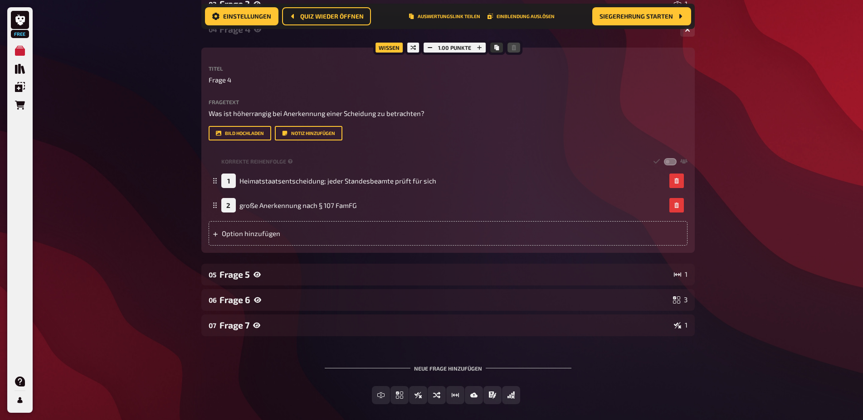
click at [423, 119] on div "Fragetext Was ist höherrangig bei Anerkennung einer Scheidung zu betrachten? Hi…" at bounding box center [448, 119] width 479 height 41
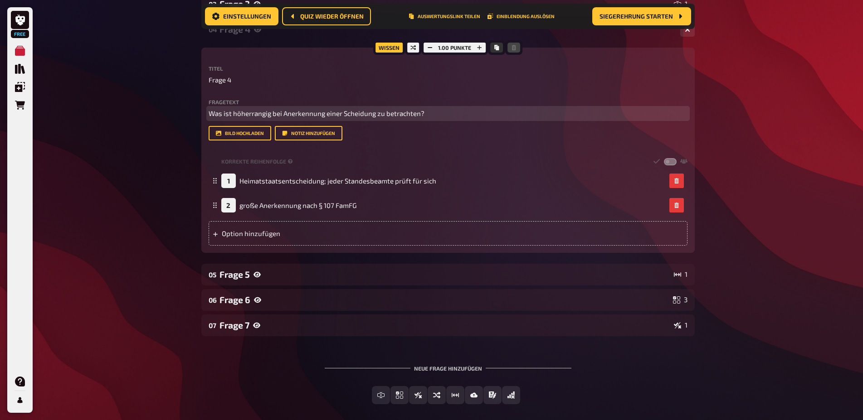
click at [436, 113] on p "Was ist höherrangig bei Anerkennung einer Scheidung zu betrachten?" at bounding box center [448, 113] width 479 height 10
drag, startPoint x: 531, startPoint y: 113, endPoint x: 449, endPoint y: 117, distance: 82.1
click at [449, 117] on p "Was ist höherrangig bei Anerkennung einer Scheidung zu betrachten? Größere Bede…" at bounding box center [448, 113] width 479 height 10
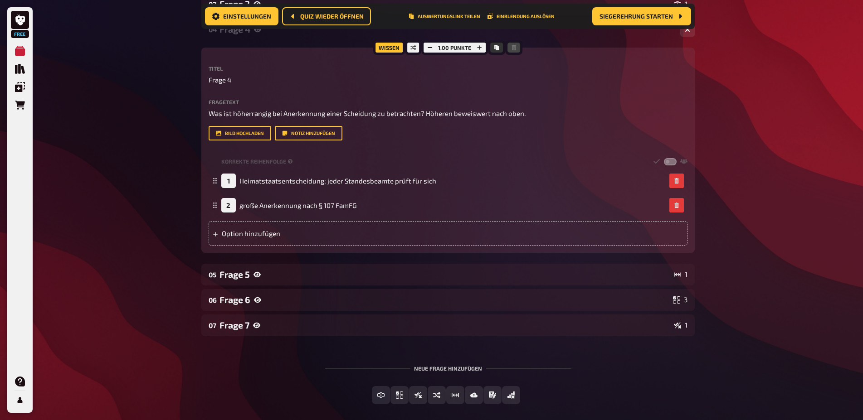
click at [766, 156] on div "Free Meine Quizze Quiz Sammlung Einblendungen Bestellungen Hilfe Profil Home Me…" at bounding box center [431, 120] width 863 height 685
click at [301, 14] on span "Quiz wieder öffnen" at bounding box center [331, 16] width 63 height 6
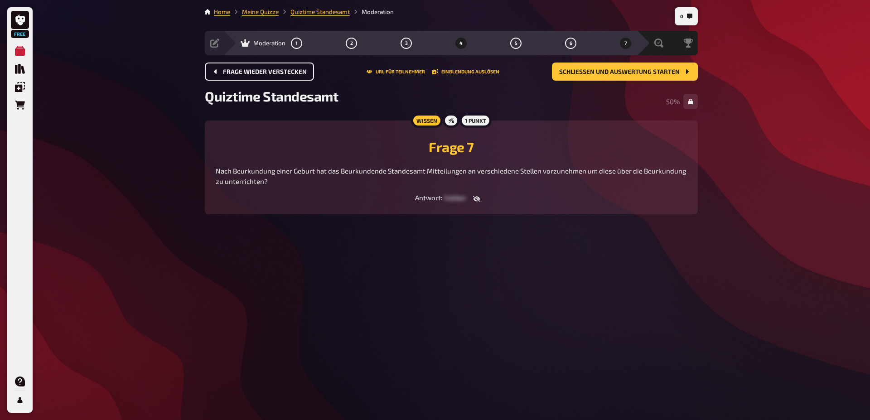
click at [462, 44] on span "4" at bounding box center [461, 43] width 3 height 5
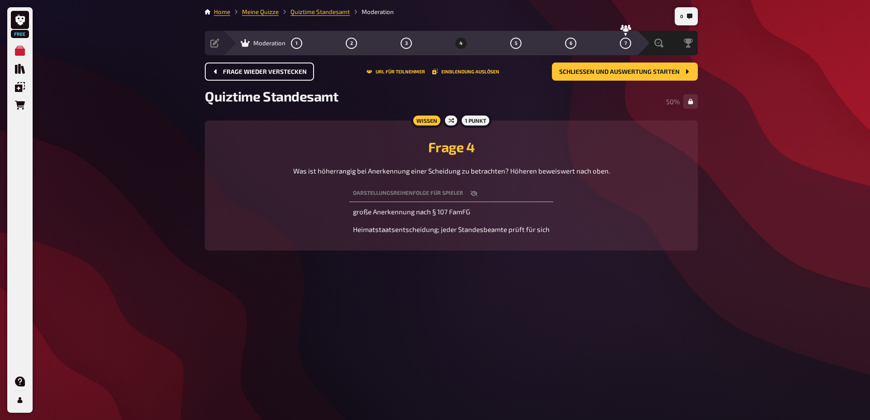
click at [429, 215] on span "große Anerkennung nach § 107 FamFG" at bounding box center [411, 212] width 117 height 8
drag, startPoint x: 426, startPoint y: 235, endPoint x: 430, endPoint y: 208, distance: 27.4
click at [430, 208] on tbody "große Anerkennung nach § 107 FamFG Heimatstaatsentscheidung; jeder Standesbeamt…" at bounding box center [452, 221] width 204 height 34
click at [430, 208] on td "große Anerkennung nach § 107 FamFG" at bounding box center [452, 212] width 204 height 16
click at [304, 14] on link "Quiztime Standesamt" at bounding box center [320, 11] width 59 height 7
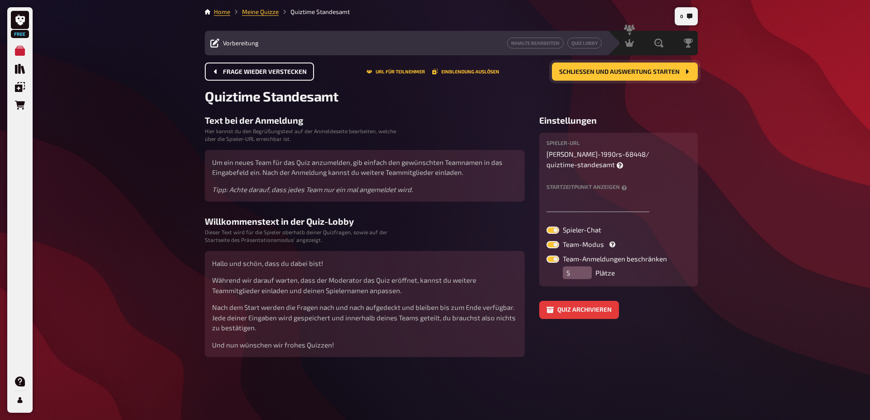
click at [659, 75] on span "Schließen und Auswertung starten" at bounding box center [619, 72] width 121 height 6
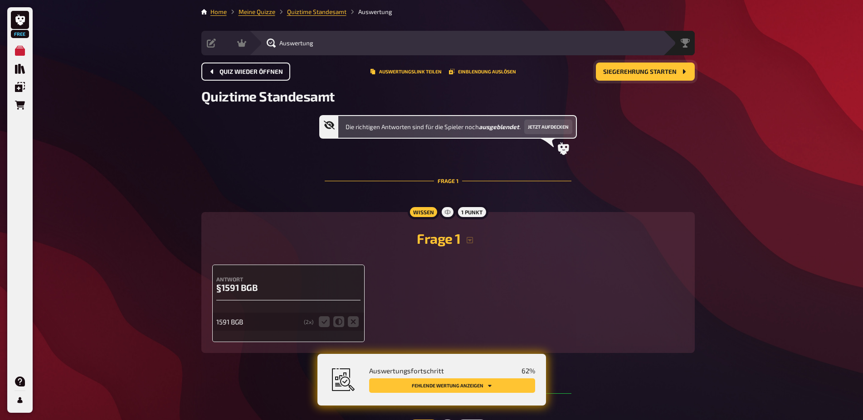
click at [659, 75] on span "Siegerehrung starten" at bounding box center [639, 72] width 73 height 6
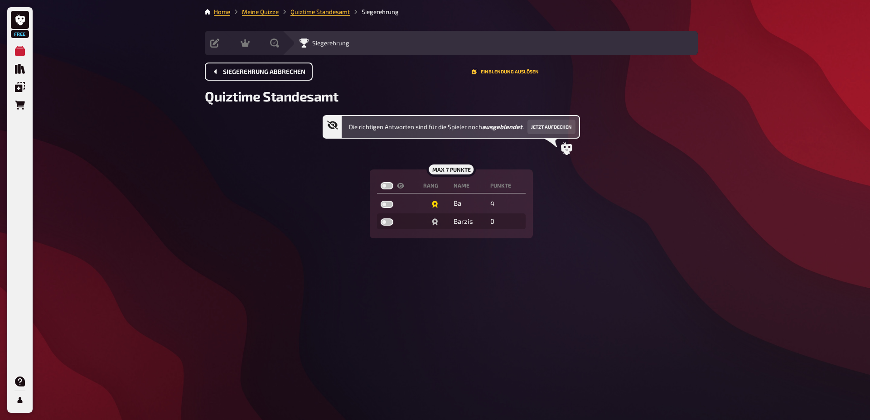
click at [247, 73] on span "Siegerehrung abbrechen" at bounding box center [264, 72] width 83 height 6
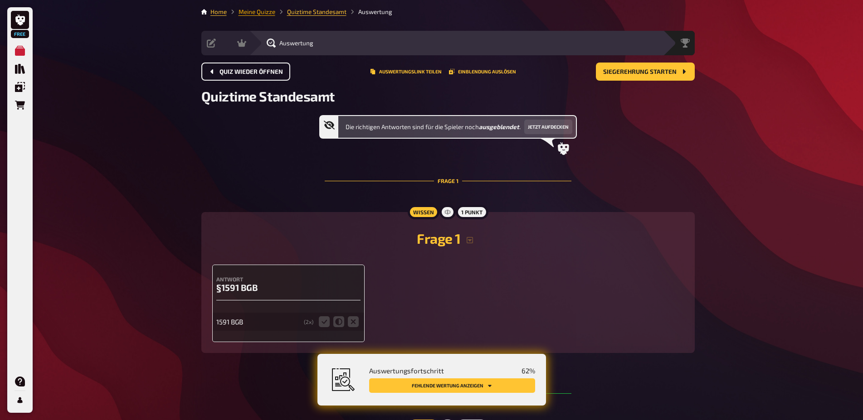
click at [258, 10] on link "Meine Quizze" at bounding box center [256, 11] width 37 height 7
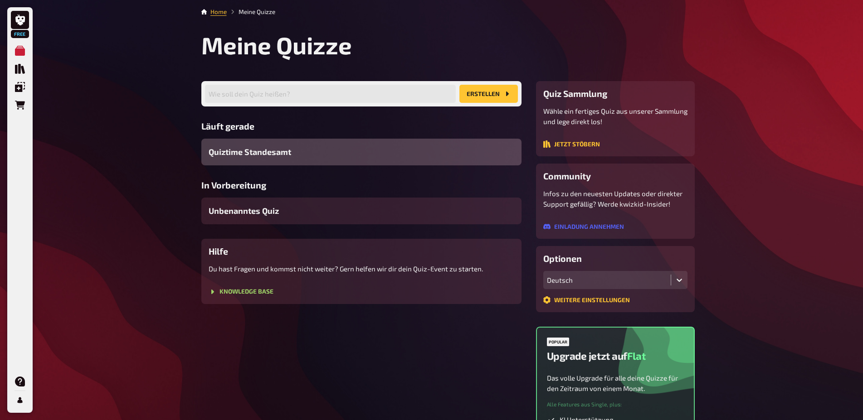
click at [393, 153] on div "Quiztime Standesamt" at bounding box center [361, 152] width 320 height 27
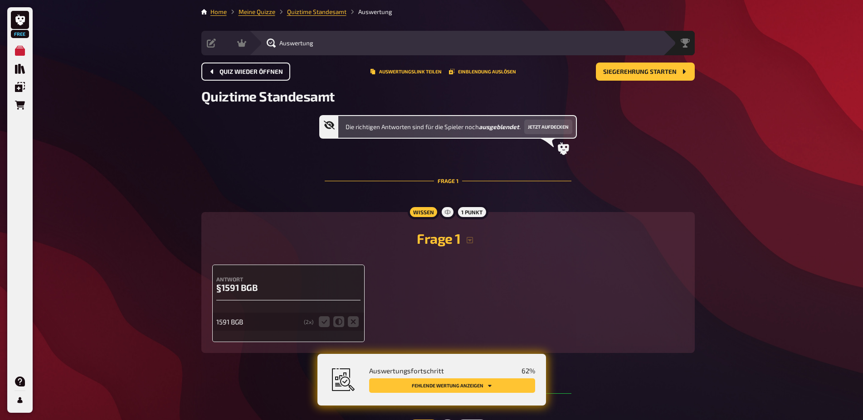
click at [235, 67] on button "Quiz wieder öffnen" at bounding box center [245, 72] width 89 height 18
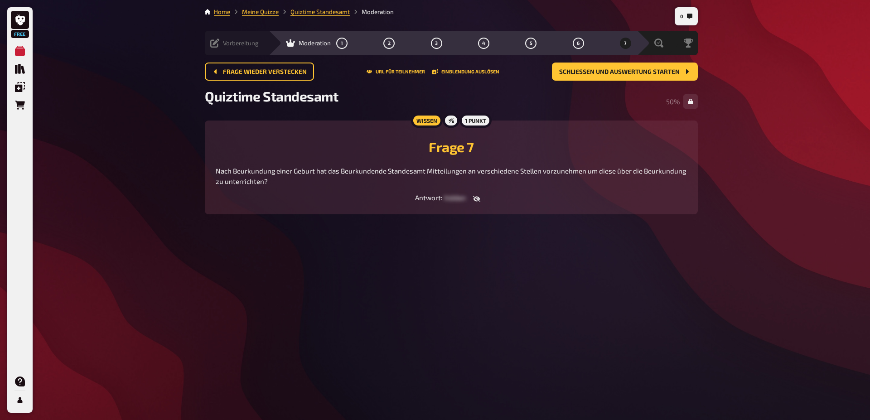
click at [211, 41] on icon at bounding box center [214, 43] width 9 height 9
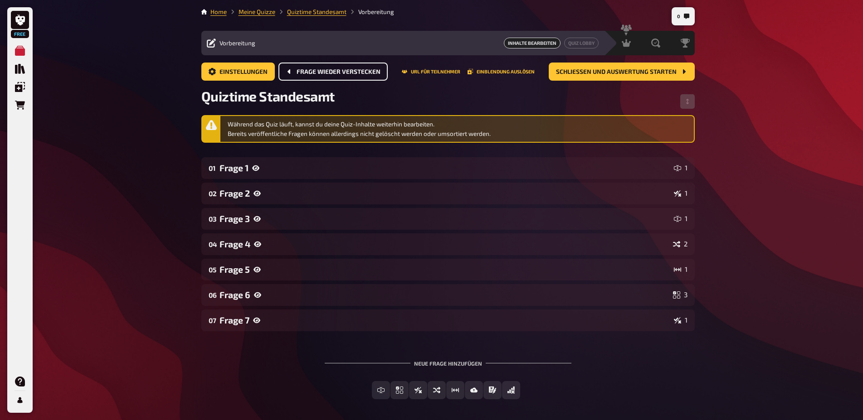
click at [318, 71] on span "Frage wieder verstecken" at bounding box center [338, 72] width 84 height 6
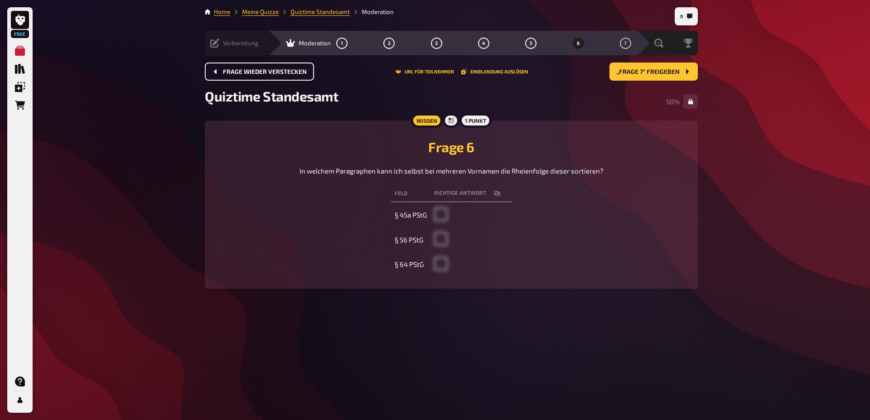
click at [254, 44] on span "Vorbereitung" at bounding box center [241, 42] width 36 height 7
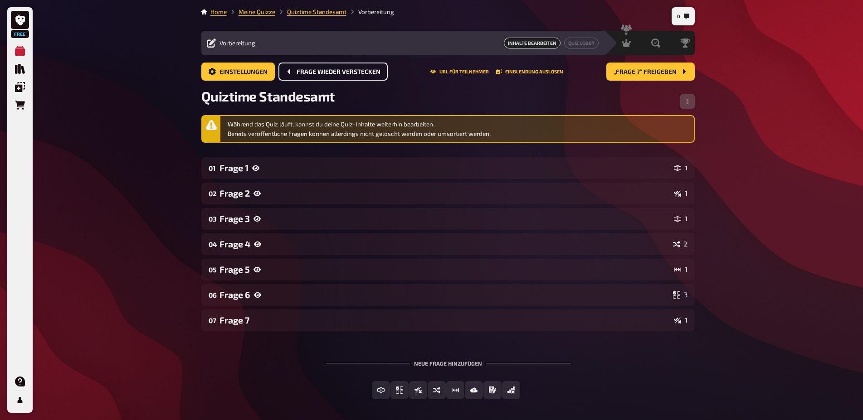
click at [312, 72] on span "Frage wieder verstecken" at bounding box center [338, 72] width 84 height 6
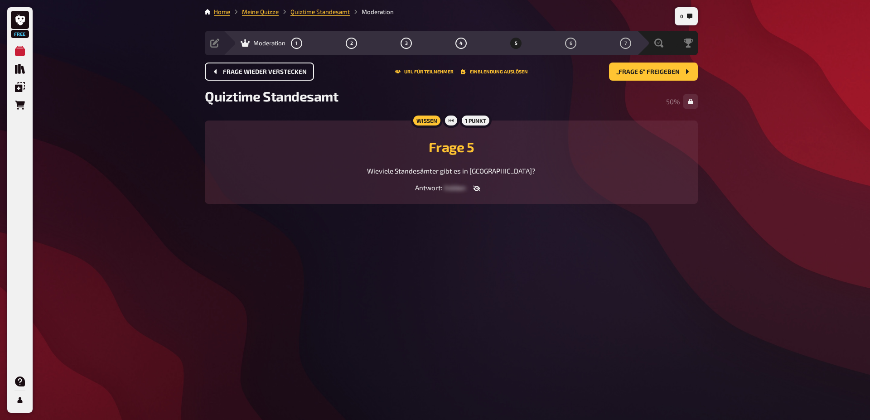
click at [252, 74] on span "Frage wieder verstecken" at bounding box center [265, 72] width 84 height 6
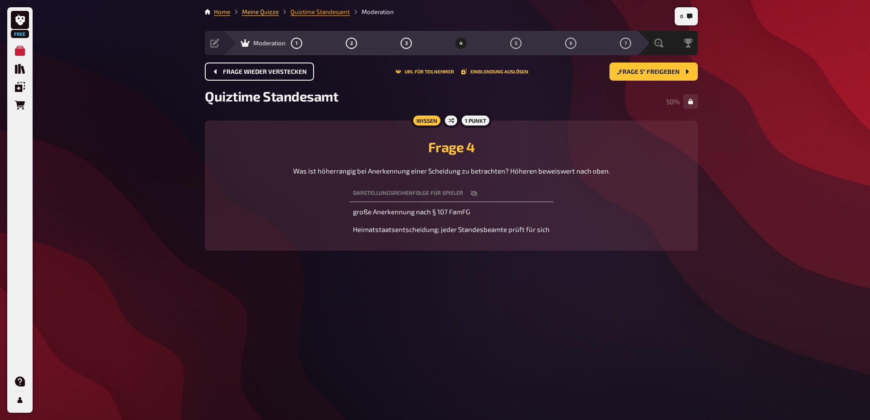
click at [327, 12] on link "Quiztime Standesamt" at bounding box center [320, 11] width 59 height 7
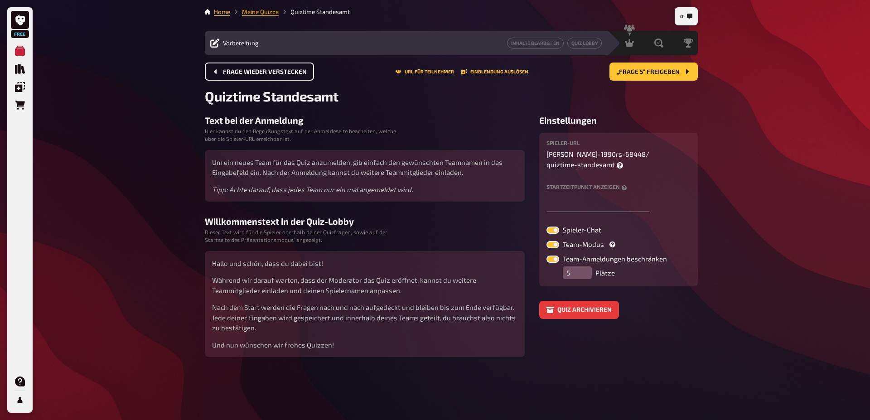
click at [257, 11] on link "Meine Quizze" at bounding box center [260, 11] width 37 height 7
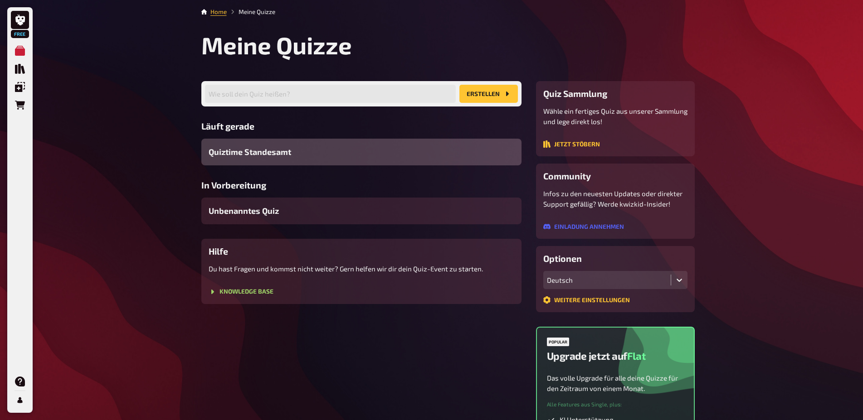
click at [242, 149] on span "Quiztime Standesamt" at bounding box center [250, 152] width 83 height 12
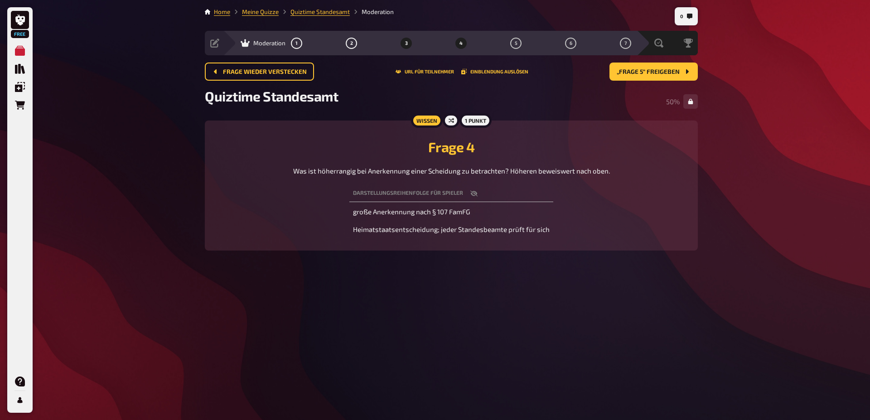
click at [408, 43] on button "3" at bounding box center [406, 43] width 15 height 15
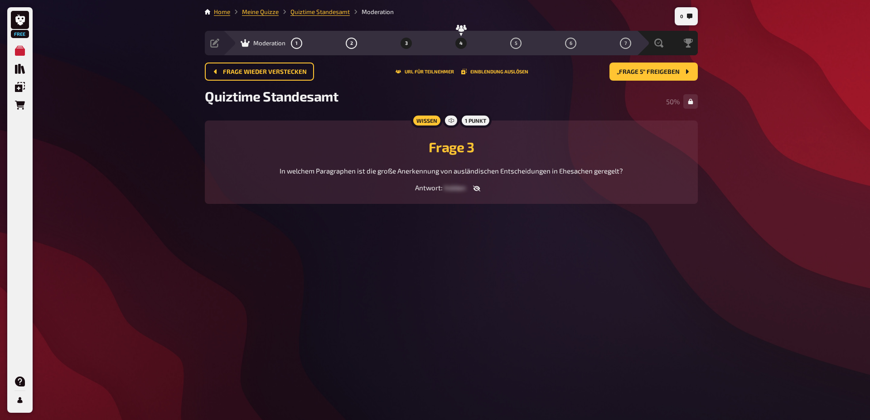
click at [463, 44] on button "4" at bounding box center [461, 43] width 15 height 15
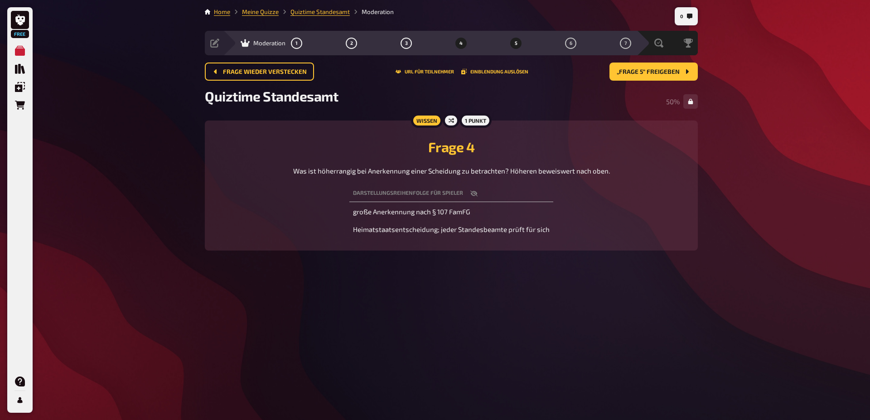
click at [518, 44] on button "5" at bounding box center [516, 43] width 15 height 15
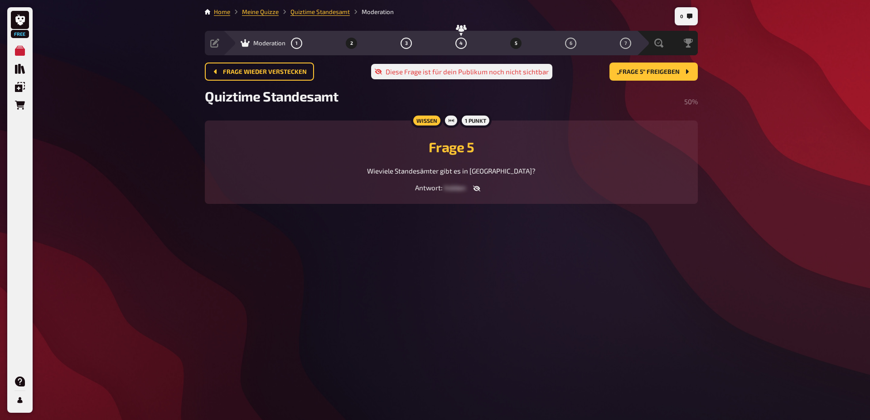
click at [351, 44] on span "2" at bounding box center [351, 43] width 3 height 5
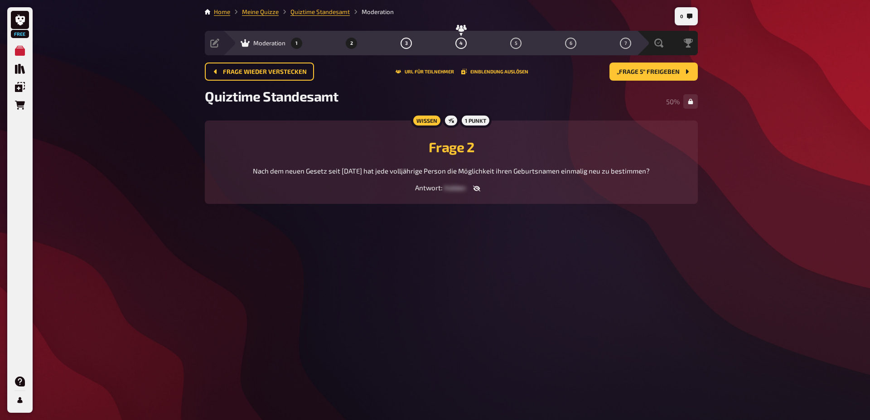
click at [296, 41] on button "1" at bounding box center [297, 43] width 15 height 15
click at [245, 44] on icon at bounding box center [245, 43] width 9 height 8
click at [263, 44] on span "Moderation" at bounding box center [269, 42] width 32 height 7
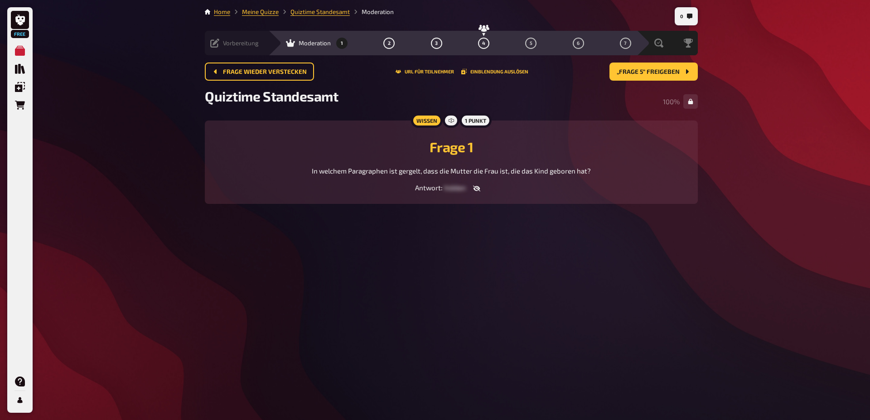
click at [214, 44] on icon at bounding box center [214, 43] width 9 height 9
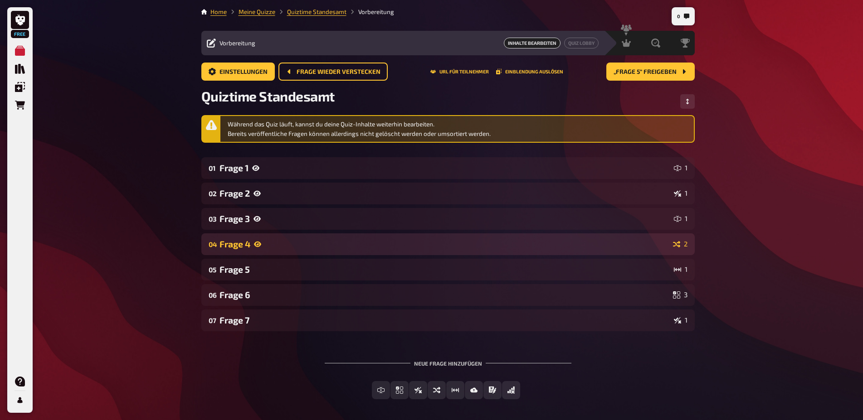
click at [259, 244] on icon at bounding box center [257, 244] width 7 height 7
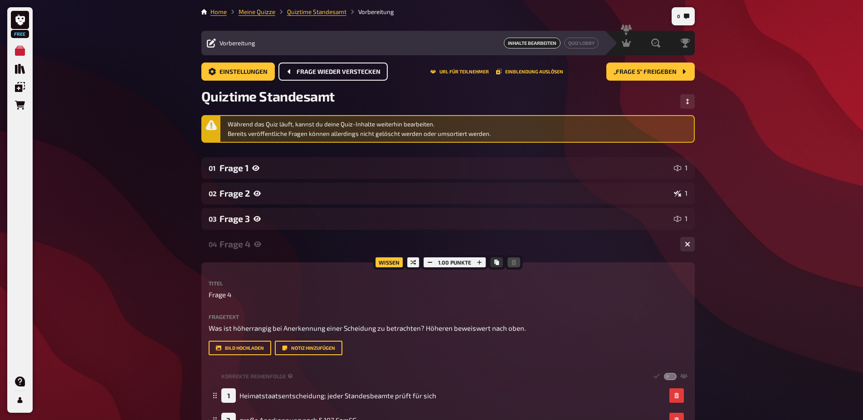
click at [317, 74] on span "Frage wieder verstecken" at bounding box center [338, 72] width 84 height 6
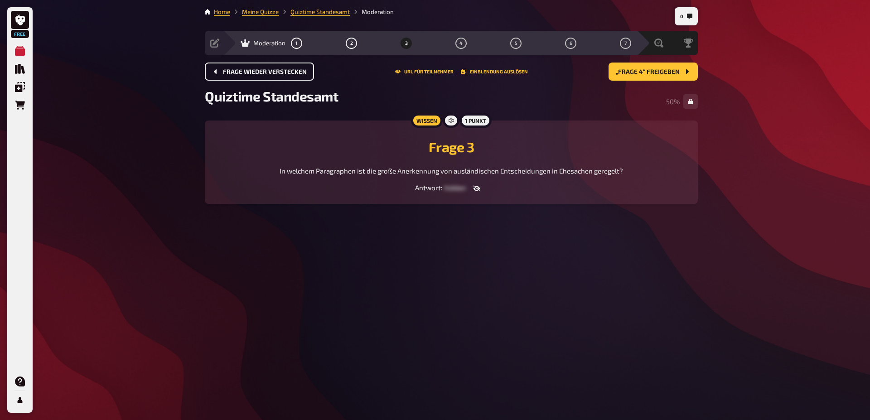
click at [263, 71] on span "Frage wieder verstecken" at bounding box center [265, 72] width 84 height 6
click at [263, 71] on span "Quiz abbrechen" at bounding box center [248, 72] width 51 height 6
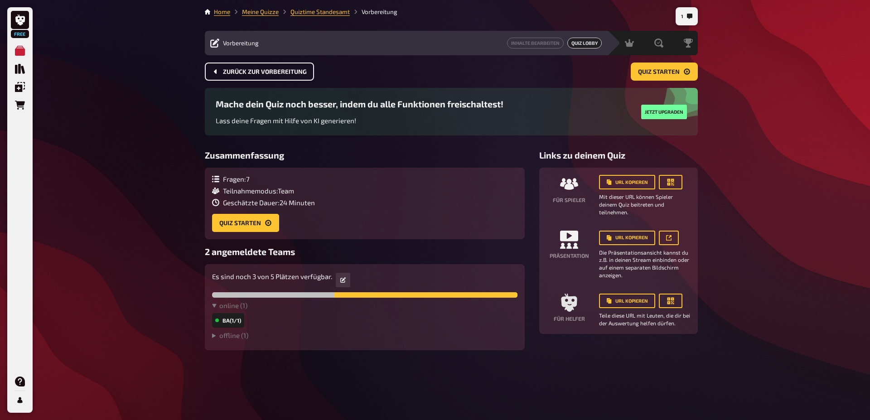
click at [245, 71] on span "Zurück zur Vorbereitung" at bounding box center [265, 72] width 84 height 6
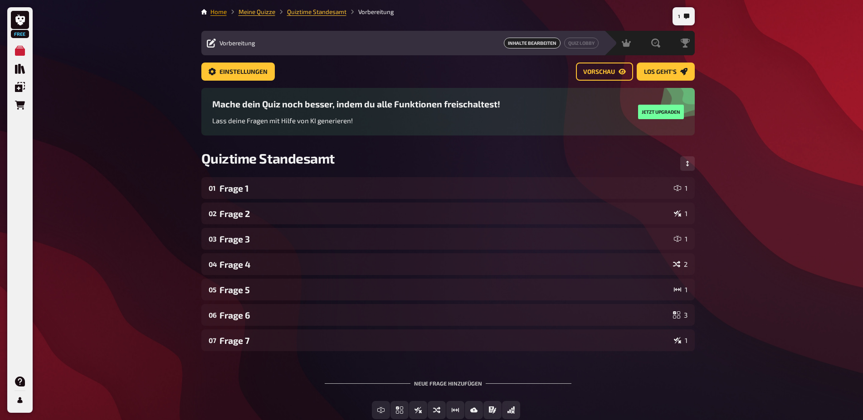
click at [215, 14] on link "Home" at bounding box center [218, 11] width 16 height 7
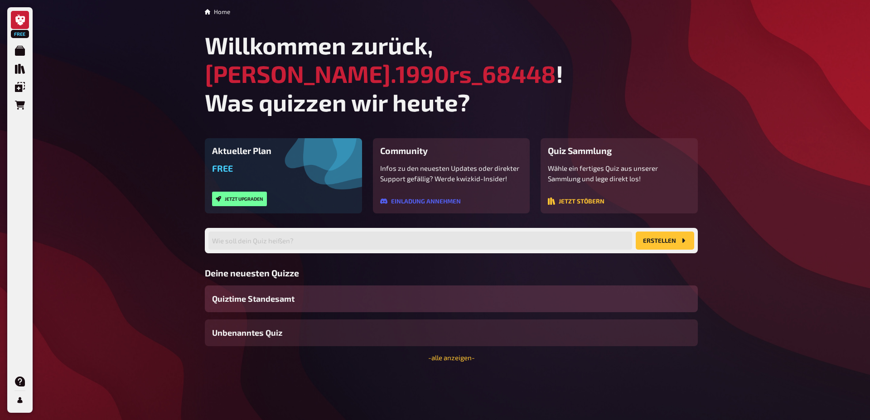
click at [306, 286] on div "Quiztime Standesamt" at bounding box center [451, 299] width 493 height 27
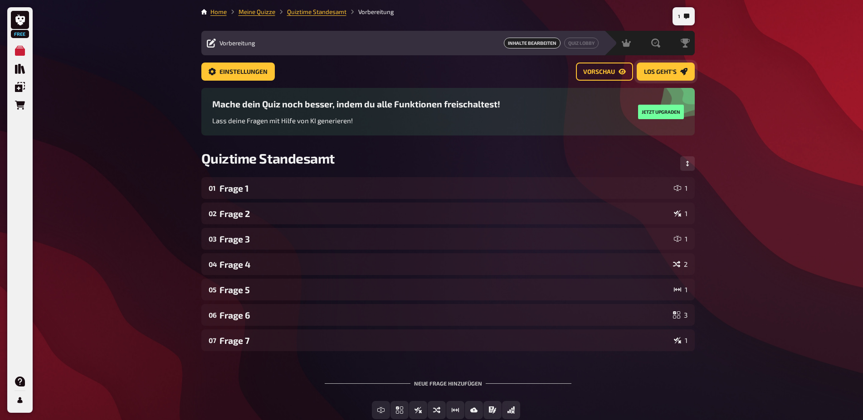
click at [656, 74] on span "Los geht's" at bounding box center [660, 72] width 33 height 6
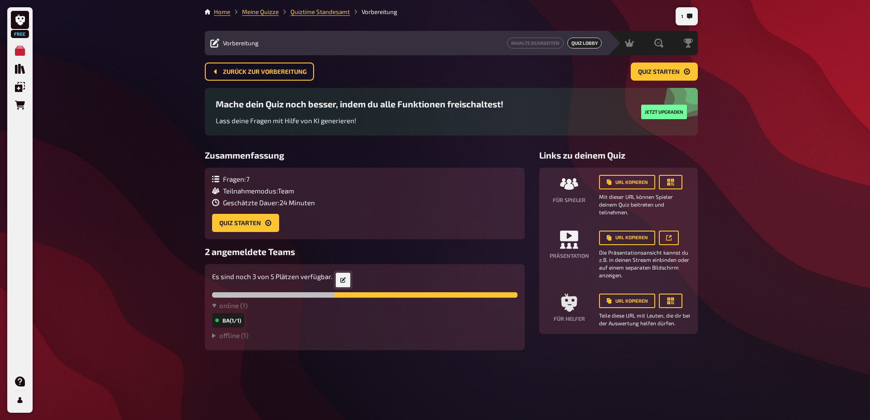
click at [340, 273] on button "button" at bounding box center [343, 280] width 15 height 15
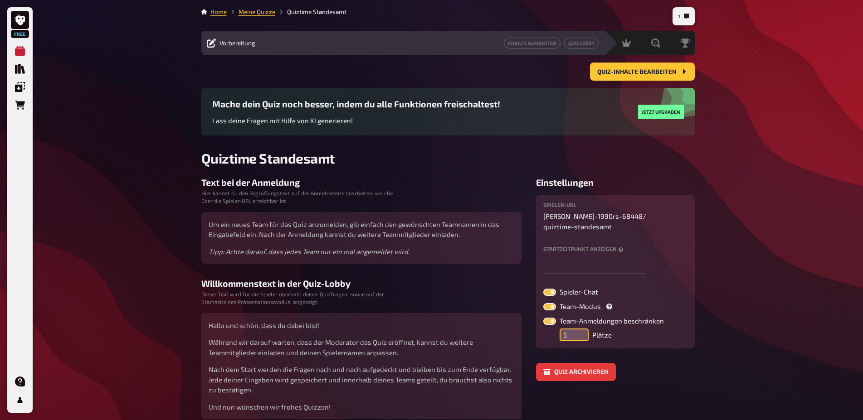
click at [583, 329] on input "5" at bounding box center [573, 335] width 29 height 13
click at [586, 329] on input "5" at bounding box center [573, 335] width 29 height 13
click at [580, 329] on input "4" at bounding box center [573, 335] width 29 height 13
click at [583, 329] on input "4" at bounding box center [573, 335] width 29 height 13
click at [582, 329] on input "5" at bounding box center [573, 335] width 29 height 13
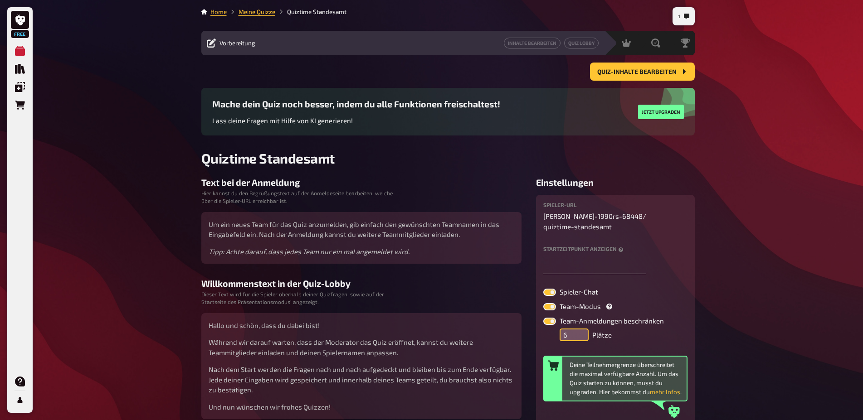
click at [582, 329] on input "6" at bounding box center [573, 335] width 29 height 13
click at [582, 329] on input "7" at bounding box center [573, 335] width 29 height 13
click at [582, 329] on input "8" at bounding box center [573, 335] width 29 height 13
click at [582, 329] on input "9" at bounding box center [573, 335] width 29 height 13
click at [582, 329] on input "8" at bounding box center [573, 335] width 29 height 13
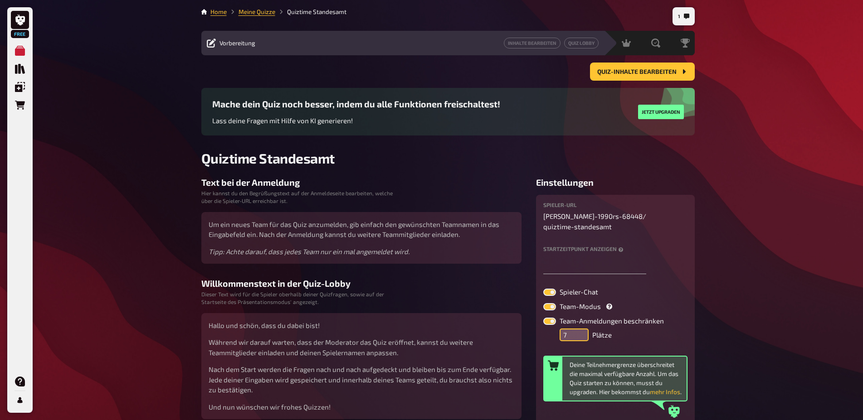
click at [582, 329] on input "7" at bounding box center [573, 335] width 29 height 13
click at [582, 329] on input "6" at bounding box center [573, 335] width 29 height 13
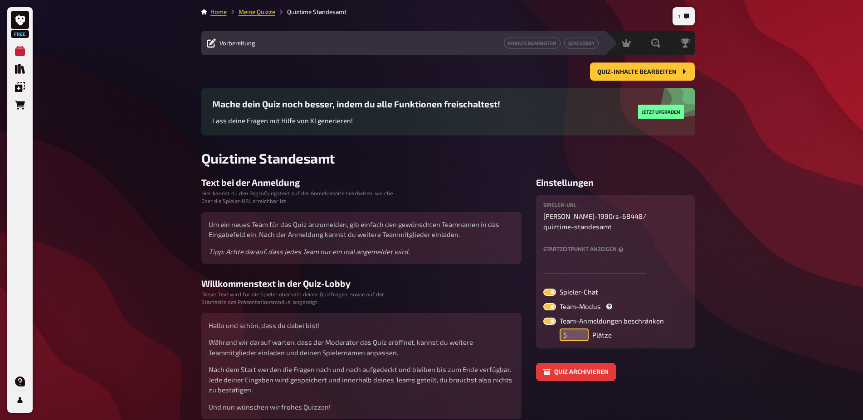
type input "5"
click at [582, 329] on input "5" at bounding box center [573, 335] width 29 height 13
click at [266, 12] on link "Meine Quizze" at bounding box center [256, 11] width 37 height 7
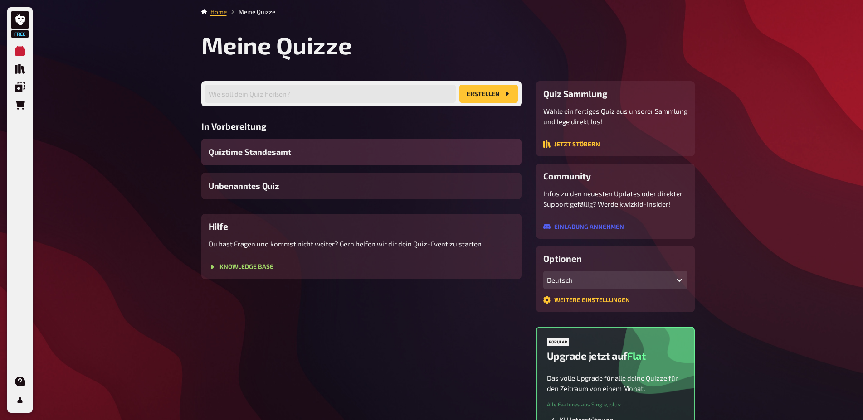
click at [260, 156] on span "Quiztime Standesamt" at bounding box center [250, 152] width 83 height 12
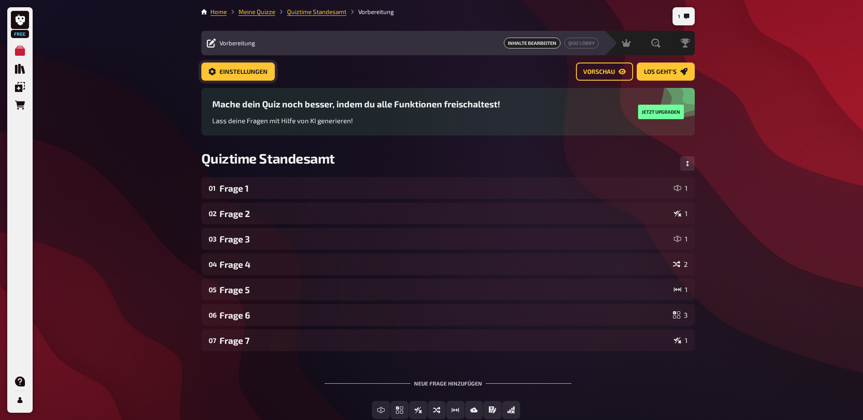
click at [248, 74] on span "Einstellungen" at bounding box center [243, 72] width 48 height 6
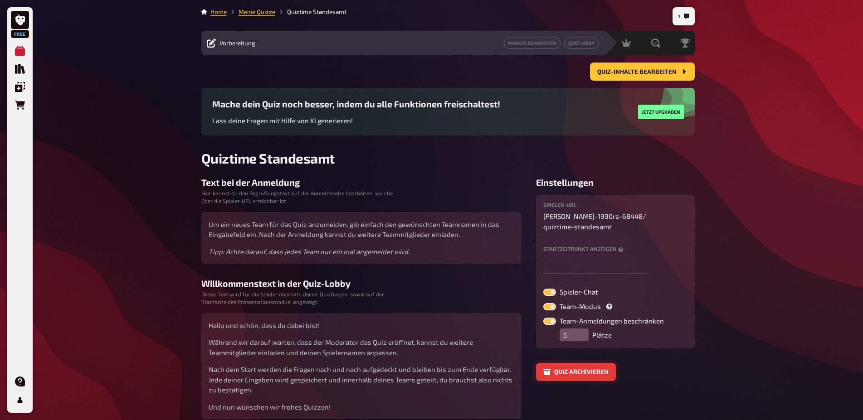
click at [592, 365] on button "Quiz archivieren" at bounding box center [576, 372] width 80 height 18
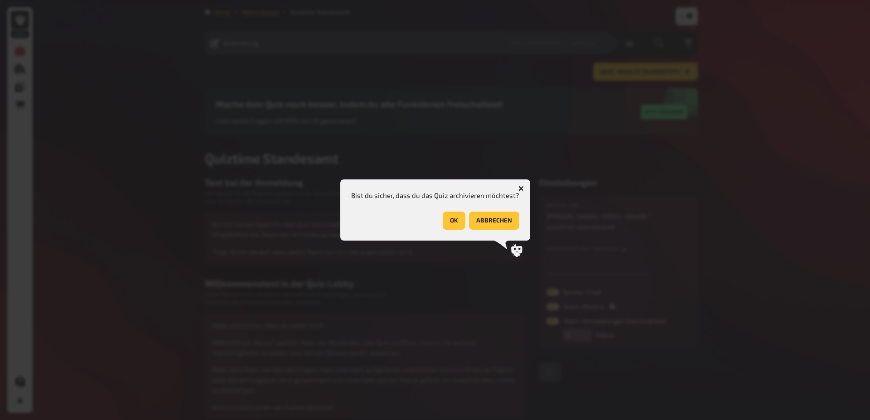
click at [488, 224] on button "abbrechen" at bounding box center [494, 221] width 50 height 18
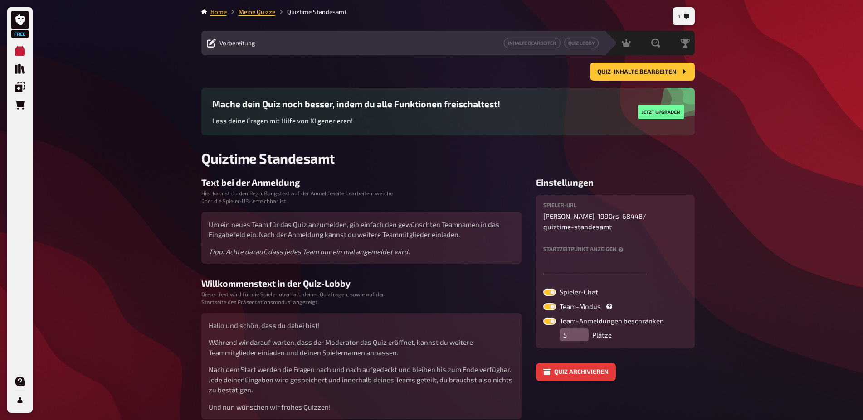
click at [244, 45] on span "Vorbereitung" at bounding box center [237, 42] width 36 height 7
click at [635, 73] on span "Quiz-Inhalte bearbeiten" at bounding box center [636, 72] width 79 height 6
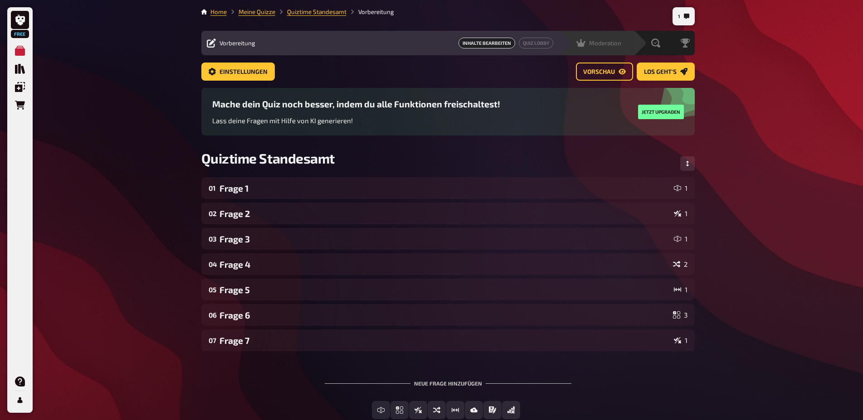
click at [573, 44] on div "Moderation undefined" at bounding box center [602, 43] width 63 height 9
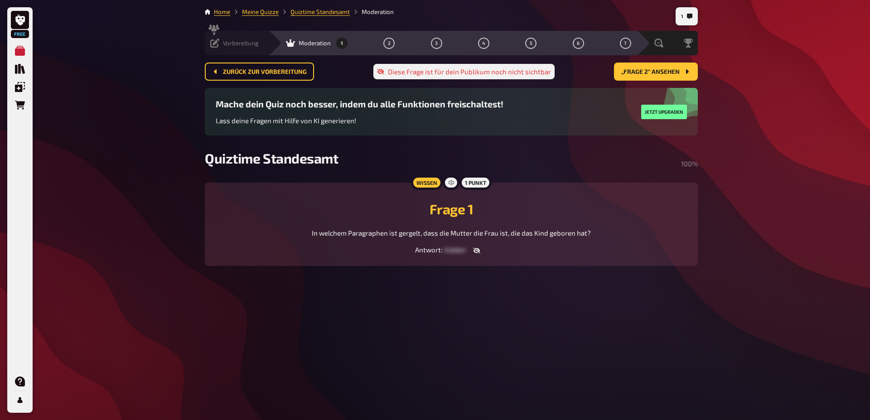
click at [212, 35] on div "Vorbereitung Inhalte Bearbeiten Quiz Lobby" at bounding box center [236, 43] width 63 height 24
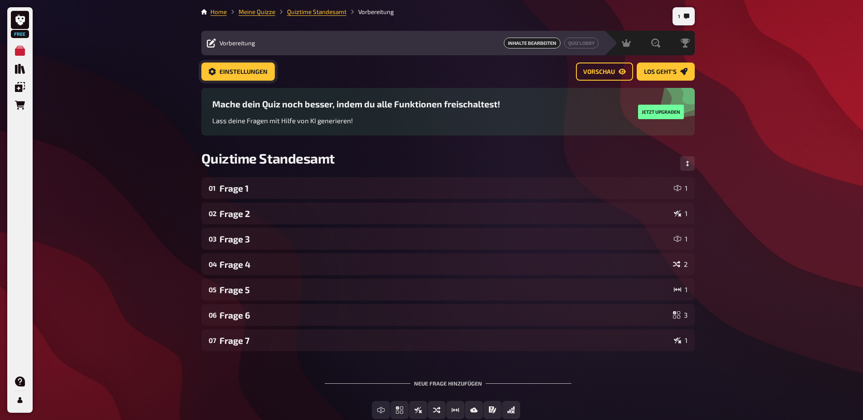
click at [222, 76] on button "Einstellungen" at bounding box center [237, 72] width 73 height 18
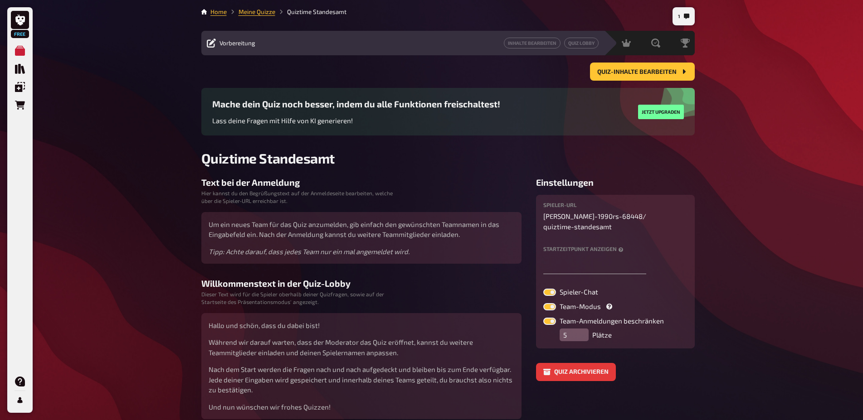
click at [553, 303] on label at bounding box center [549, 306] width 13 height 7
click at [543, 303] on input "Team-Modus" at bounding box center [543, 303] width 0 height 0
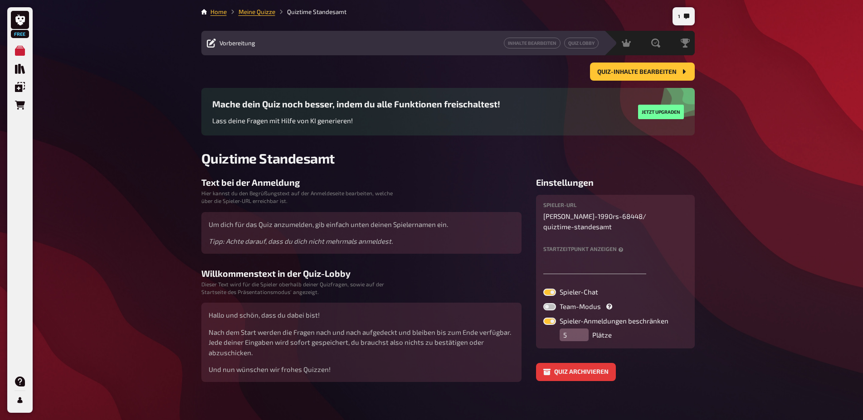
click at [553, 303] on label at bounding box center [549, 306] width 13 height 7
click at [543, 303] on input "Team-Modus" at bounding box center [543, 303] width 0 height 0
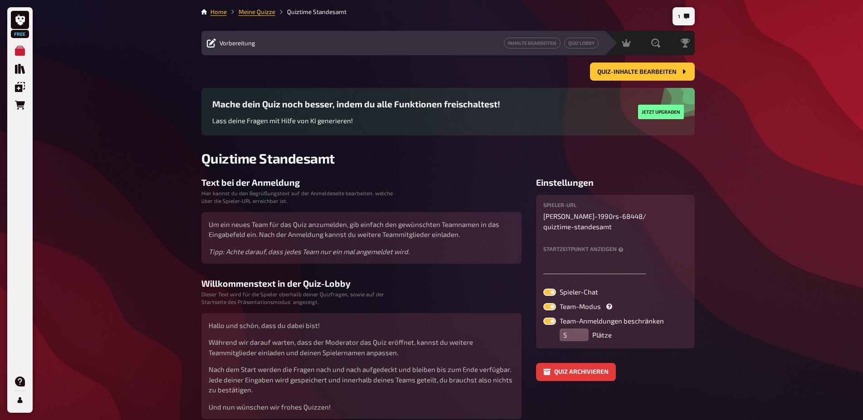
click at [553, 303] on label at bounding box center [549, 306] width 13 height 7
click at [543, 303] on input "Team-Modus" at bounding box center [543, 303] width 0 height 0
checkbox input "false"
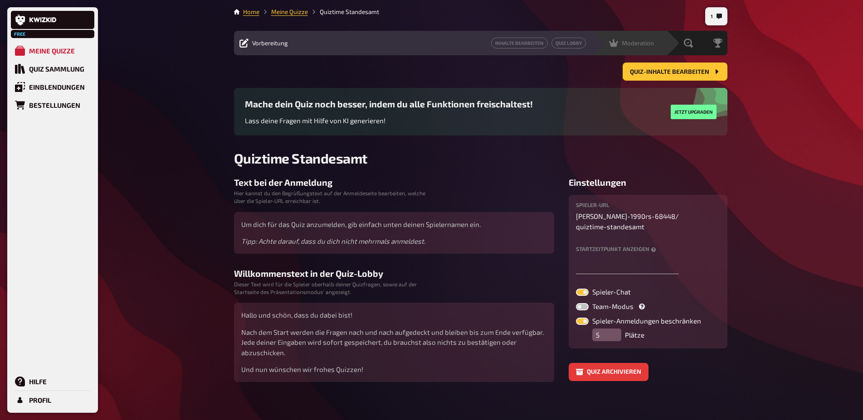
click at [656, 43] on div "Moderation undefined" at bounding box center [634, 43] width 63 height 9
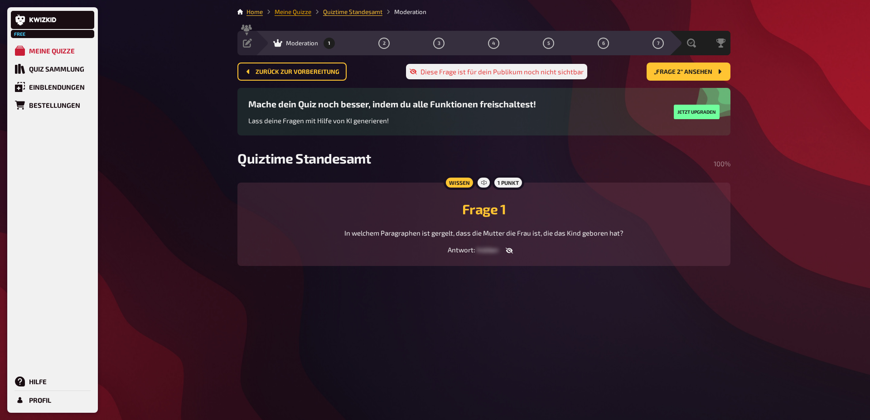
click at [290, 10] on link "Meine Quizze" at bounding box center [293, 11] width 37 height 7
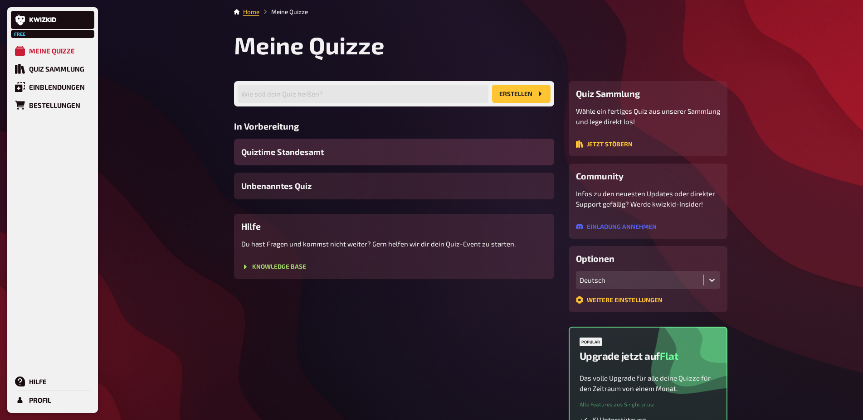
click at [301, 160] on div "Quiztime Standesamt" at bounding box center [394, 152] width 320 height 27
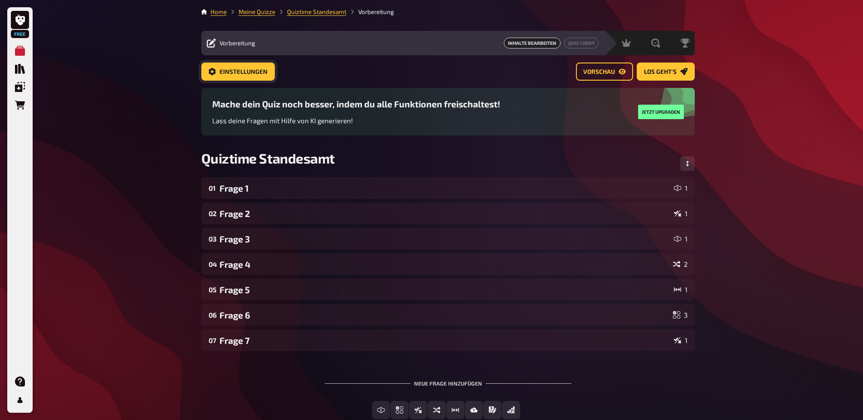
click at [225, 73] on span "Einstellungen" at bounding box center [243, 72] width 48 height 6
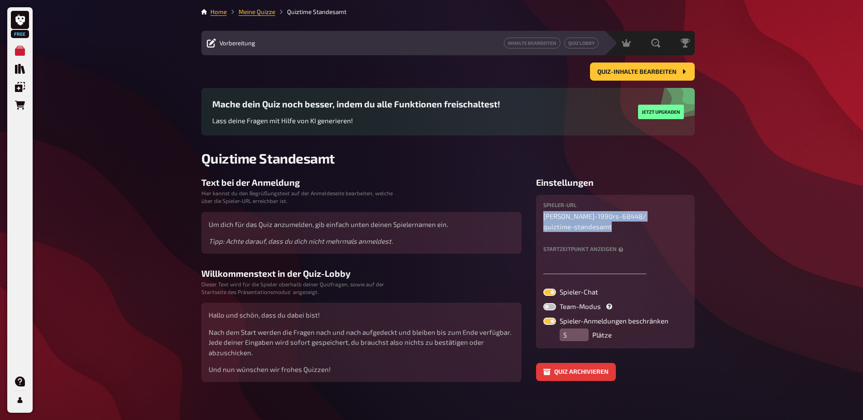
drag, startPoint x: 543, startPoint y: 218, endPoint x: 686, endPoint y: 216, distance: 143.3
click at [686, 216] on div "Spieler-URL sarah-1990rs-68448 / quiztime-standesamt Startzeitpunkt anzeigen Sp…" at bounding box center [615, 271] width 159 height 153
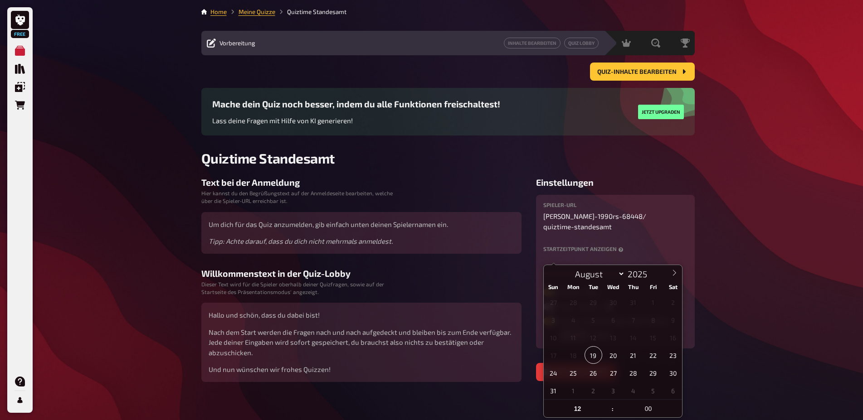
click at [588, 256] on input "text" at bounding box center [594, 265] width 103 height 18
click at [602, 211] on div "Spieler-URL sarah-1990rs-68448 / quiztime-standesamt" at bounding box center [615, 216] width 144 height 29
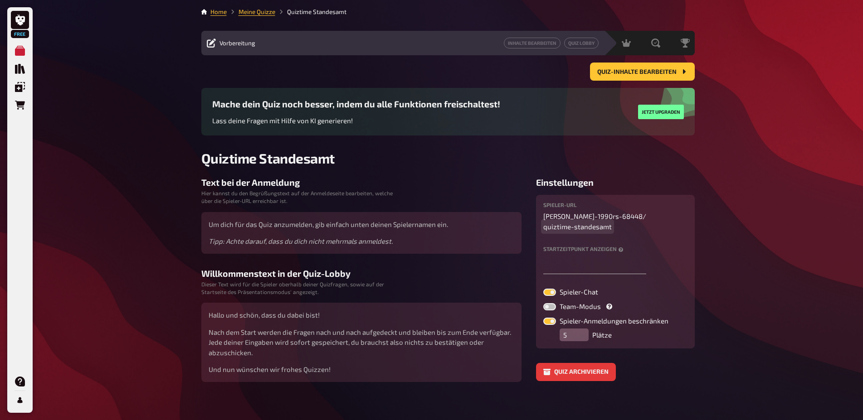
click at [612, 222] on span "quiztime-standesamt" at bounding box center [577, 227] width 68 height 10
drag, startPoint x: 679, startPoint y: 215, endPoint x: 523, endPoint y: 213, distance: 155.5
click at [523, 213] on div "Text bei der Anmeldung Hier kannst du den Begrüßungstext auf der Anmeldeseite b…" at bounding box center [447, 279] width 493 height 205
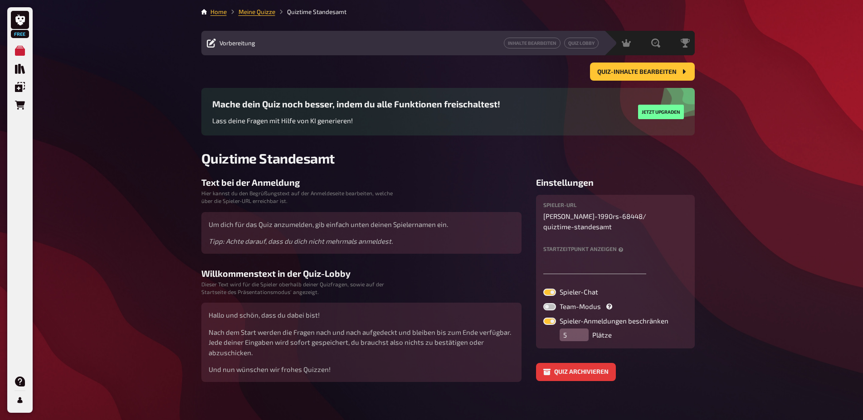
click at [550, 215] on p "sarah-1990rs-68448 / quiztime-standesamt" at bounding box center [615, 221] width 144 height 20
click at [652, 221] on p "sarah-1990rs-68448 / quiztime-sta sarah ndesamt" at bounding box center [615, 221] width 144 height 20
click at [554, 203] on label "Spieler-URL" at bounding box center [615, 204] width 144 height 5
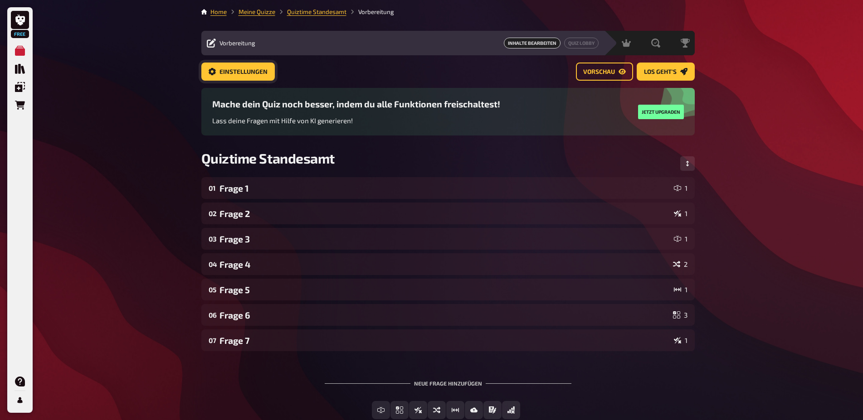
click at [256, 80] on button "Einstellungen" at bounding box center [237, 72] width 73 height 18
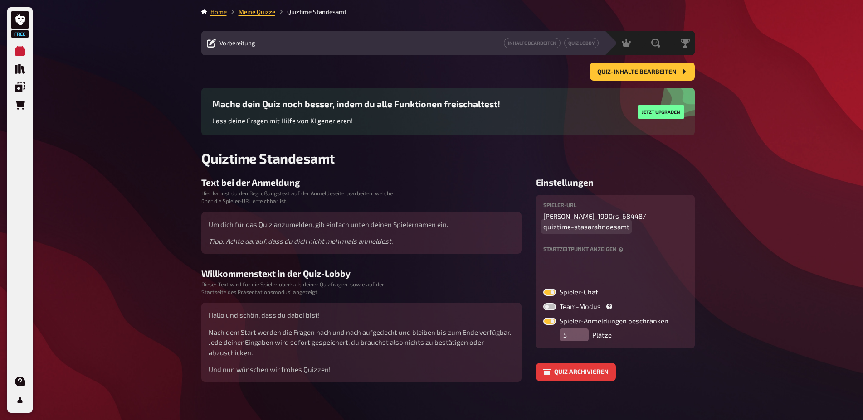
click at [572, 228] on span "quiztime-stasarahndesamt" at bounding box center [586, 227] width 86 height 10
click at [596, 229] on span "quiztime-stasarahndesamt" at bounding box center [586, 227] width 86 height 10
click at [565, 202] on div "Spieler-URL sarah-1990rs-68448 / quiztime-stasarahndesamt Startzeitpunkt anzeig…" at bounding box center [615, 271] width 159 height 153
click at [553, 181] on h3 "Einstellungen" at bounding box center [615, 182] width 159 height 10
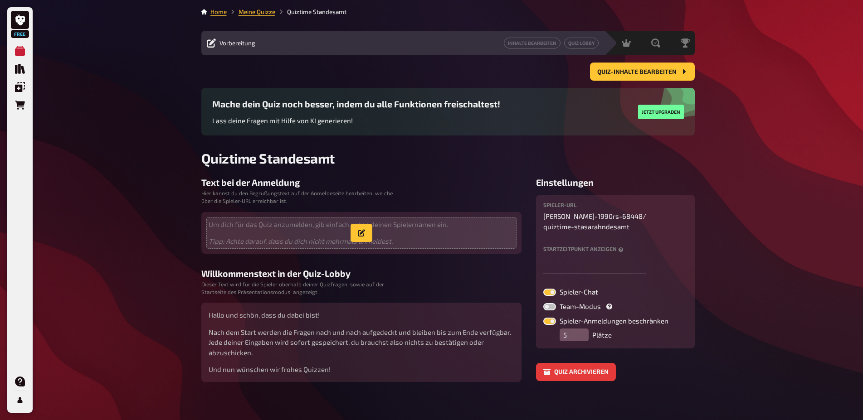
click at [268, 238] on icon "Tipp: Achte darauf, dass du dich nicht mehrmals anmeldest." at bounding box center [301, 241] width 184 height 8
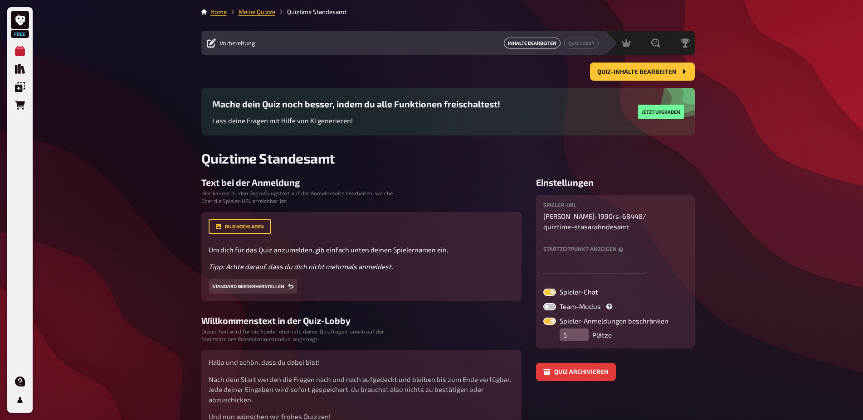
click at [526, 40] on button "Inhalte Bearbeiten" at bounding box center [532, 43] width 57 height 11
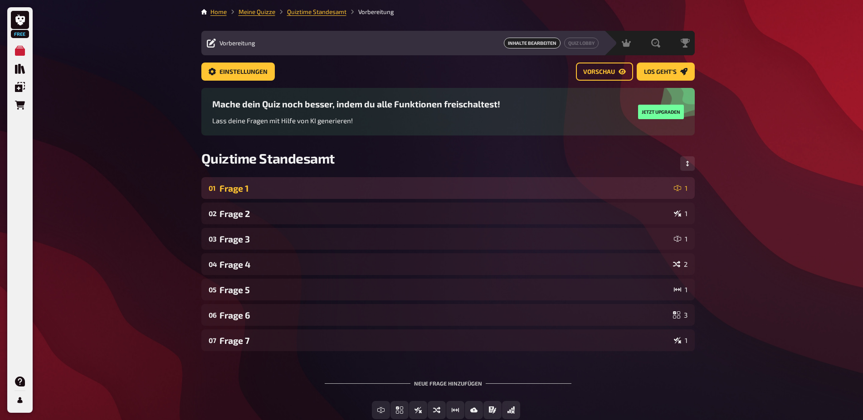
click at [273, 187] on div "Frage 1" at bounding box center [444, 188] width 451 height 10
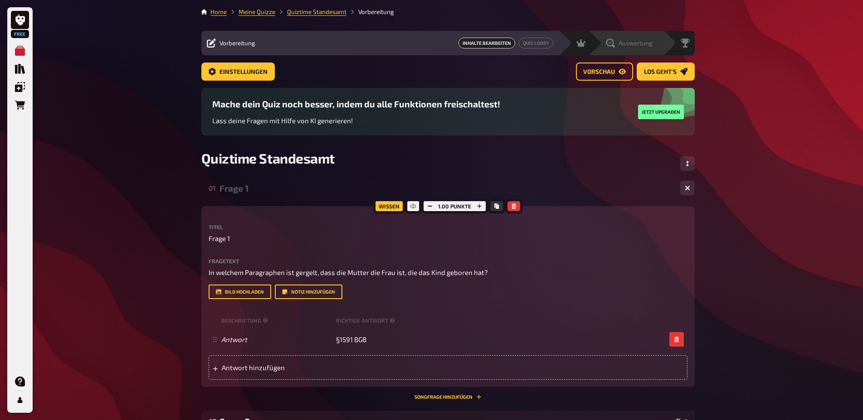
click at [613, 44] on icon at bounding box center [610, 43] width 9 height 9
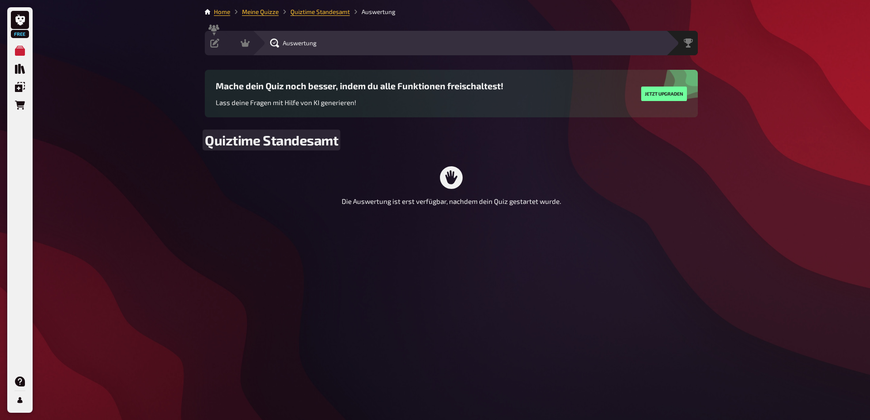
click at [320, 141] on span "Quiztime Standesamt" at bounding box center [271, 140] width 133 height 16
click at [447, 175] on icon at bounding box center [451, 177] width 23 height 23
drag, startPoint x: 449, startPoint y: 188, endPoint x: 453, endPoint y: 158, distance: 30.1
click at [453, 158] on main "Home Meine Quizze Quiztime Standesamt Auswertung Vorbereitung Inhalte Bearbeite…" at bounding box center [451, 116] width 493 height 218
drag, startPoint x: 449, startPoint y: 208, endPoint x: 453, endPoint y: 196, distance: 12.0
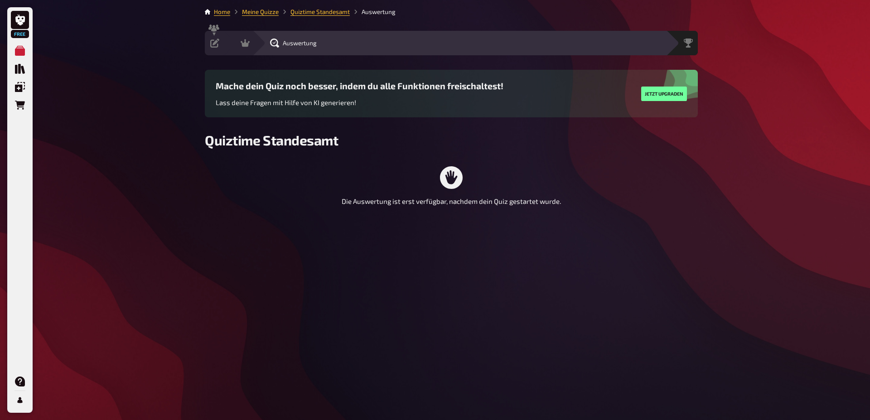
click at [452, 200] on main "Home Meine Quizze Quiztime Standesamt Auswertung Vorbereitung Inhalte Bearbeite…" at bounding box center [451, 116] width 493 height 218
click at [453, 196] on div "Die Auswertung ist erst verfügbar, nachdem dein Quiz gestartet wurde." at bounding box center [451, 186] width 493 height 40
click at [226, 45] on div "Moderation undefined" at bounding box center [260, 43] width 75 height 24
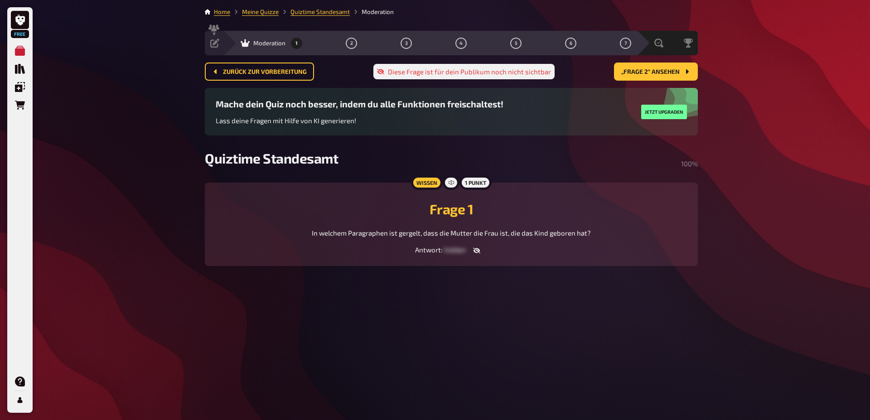
click at [305, 43] on div "1 2 3 4 5 6 7" at bounding box center [461, 43] width 340 height 11
click at [293, 43] on button "1" at bounding box center [297, 43] width 15 height 15
click at [482, 255] on button "button" at bounding box center [477, 250] width 22 height 9
click at [656, 72] on span "„Frage 2“ ansehen" at bounding box center [651, 72] width 58 height 6
click at [656, 72] on span "„Frage 3“ ansehen" at bounding box center [651, 72] width 58 height 6
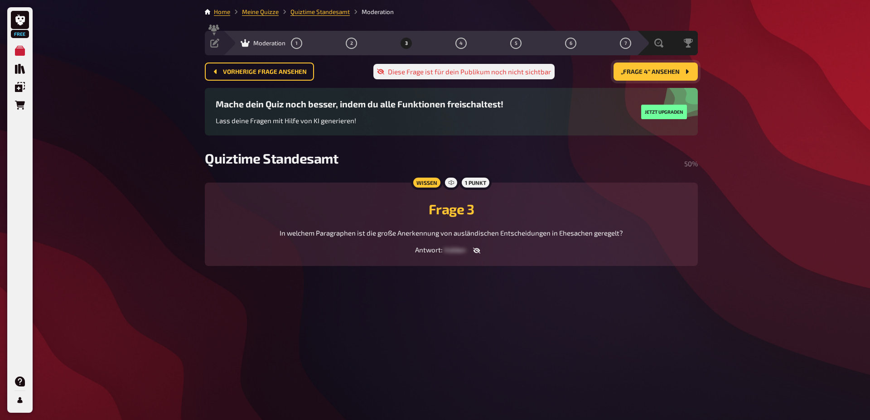
click at [656, 72] on span "„Frage 4“ ansehen" at bounding box center [650, 72] width 59 height 6
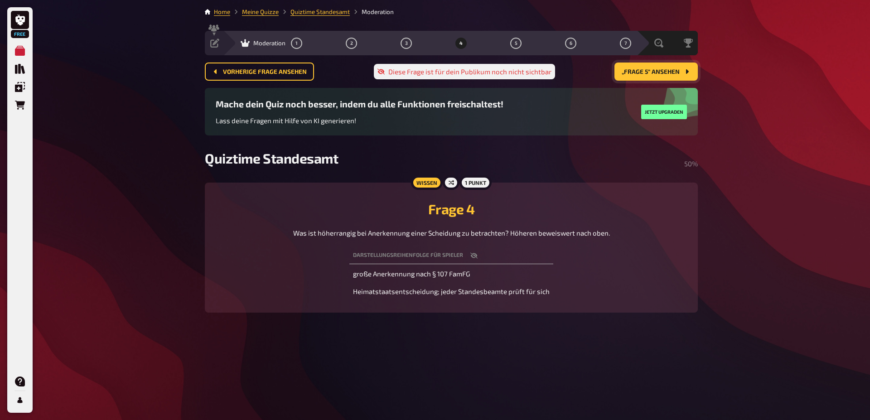
click at [656, 72] on span "„Frage 5“ ansehen" at bounding box center [651, 72] width 58 height 6
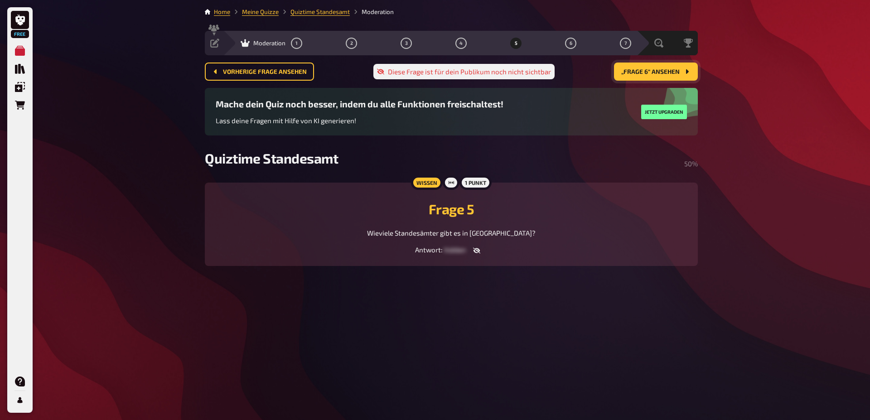
click at [656, 72] on span "„Frage 6“ ansehen" at bounding box center [651, 72] width 58 height 6
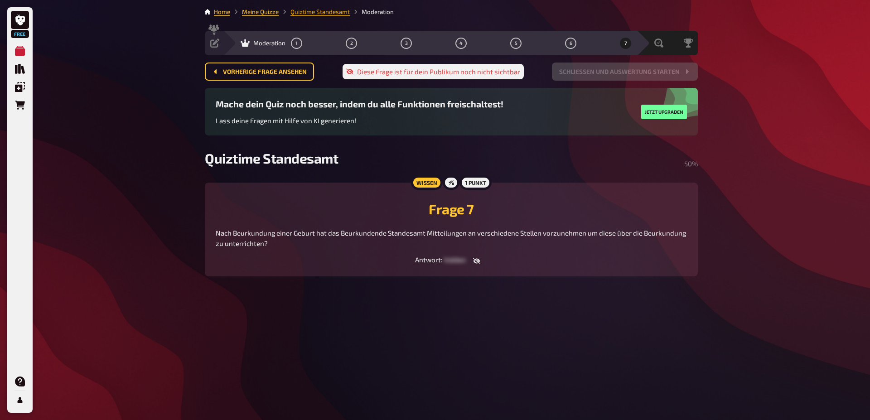
click at [295, 13] on link "Quiztime Standesamt" at bounding box center [320, 11] width 59 height 7
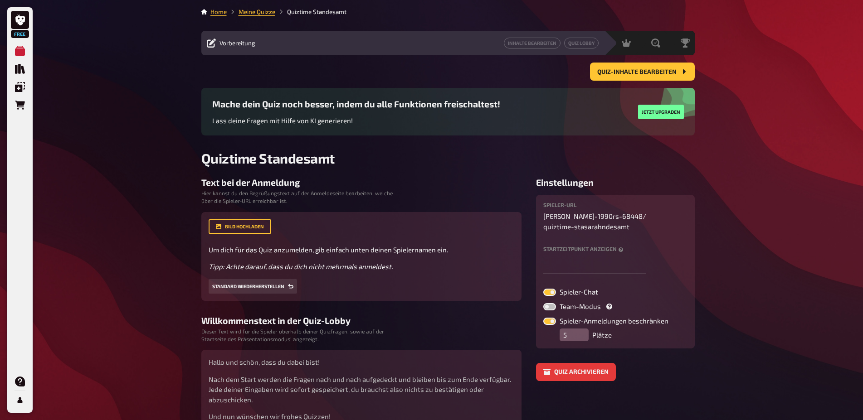
click at [243, 16] on li "Meine Quizze" at bounding box center [251, 11] width 49 height 9
click at [248, 12] on link "Meine Quizze" at bounding box center [256, 11] width 37 height 7
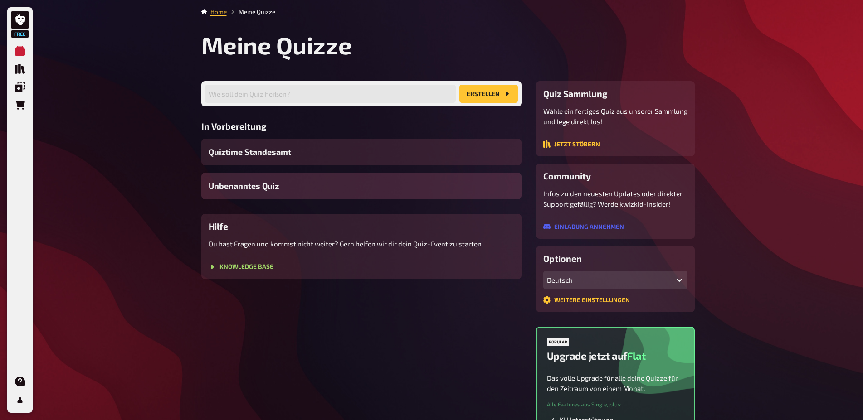
click at [262, 189] on span "Unbenanntes Quiz" at bounding box center [244, 186] width 70 height 12
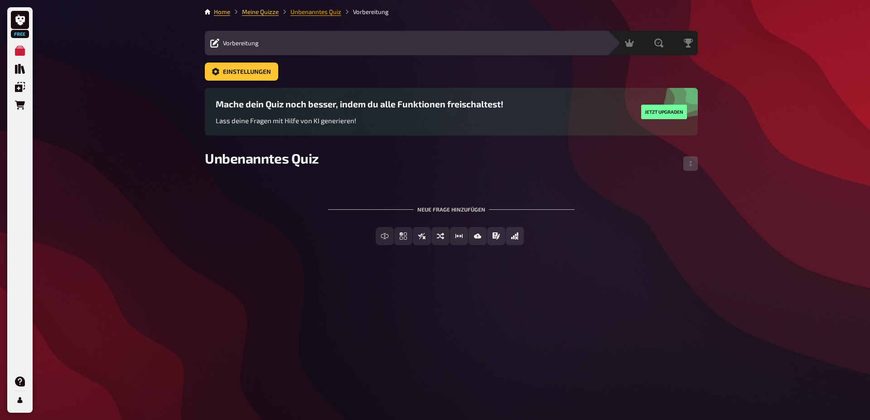
click at [298, 10] on link "Unbenanntes Quiz" at bounding box center [316, 11] width 51 height 7
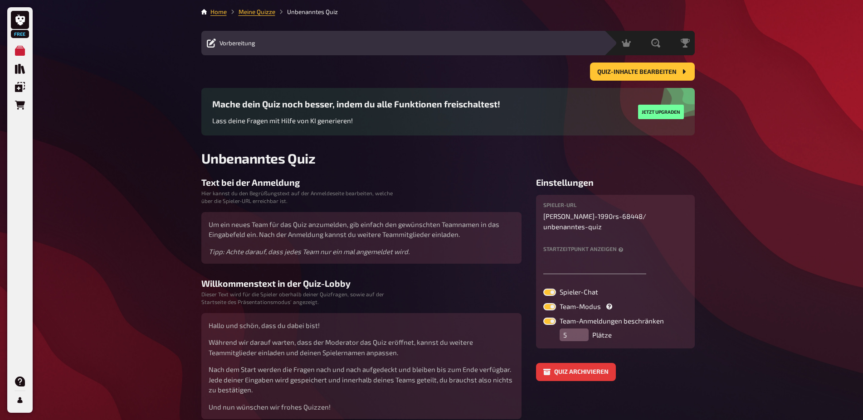
click at [551, 215] on p "sarah-1990rs-68448 / unbenanntes-quiz" at bounding box center [615, 221] width 144 height 20
click at [551, 204] on label "Spieler-URL" at bounding box center [615, 204] width 144 height 5
drag, startPoint x: 541, startPoint y: 202, endPoint x: 671, endPoint y: 221, distance: 131.9
click at [673, 221] on div "Spieler-URL sarah-1990rs-68448 / unbenanntes-quiz Startzeitpunkt anzeigen Spiel…" at bounding box center [615, 271] width 159 height 153
click at [766, 266] on div "Free Meine Quizze Quiz Sammlung Einblendungen Bestellungen Hilfe Profil Home Me…" at bounding box center [431, 231] width 863 height 463
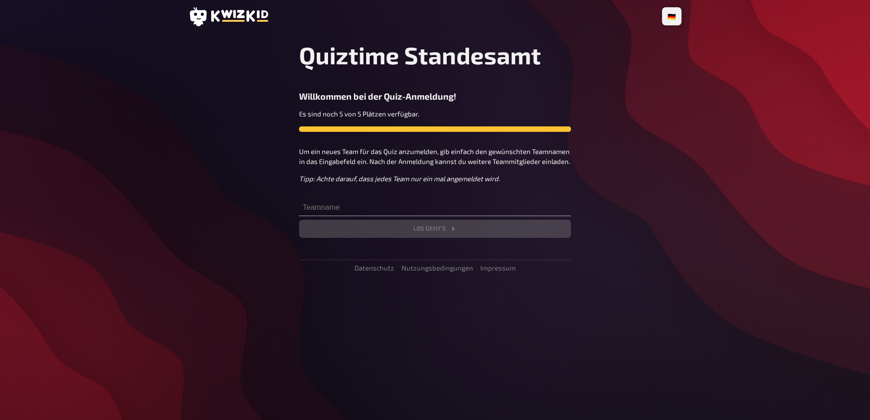
click at [299, 195] on div "Quiztime Standesamt Willkommen bei der Quiz-Anmeldung! Es sind noch 5 von 5 Plä…" at bounding box center [435, 139] width 272 height 197
click at [316, 209] on input "text" at bounding box center [435, 207] width 272 height 18
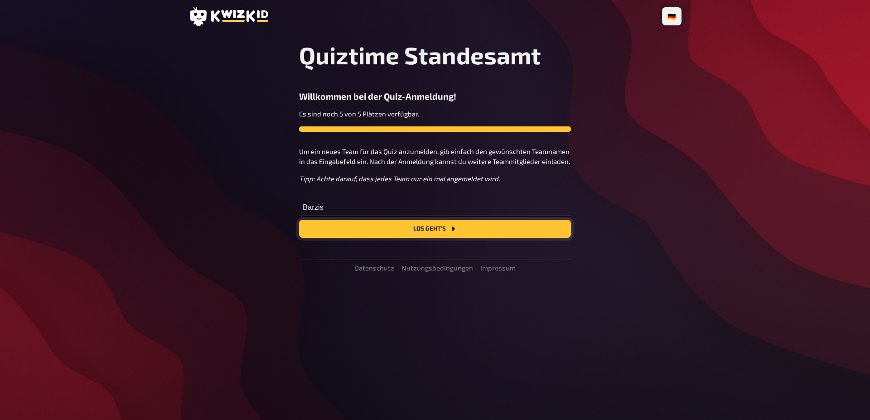
type input "Barzis"
click at [408, 228] on button "Los geht's" at bounding box center [435, 229] width 272 height 18
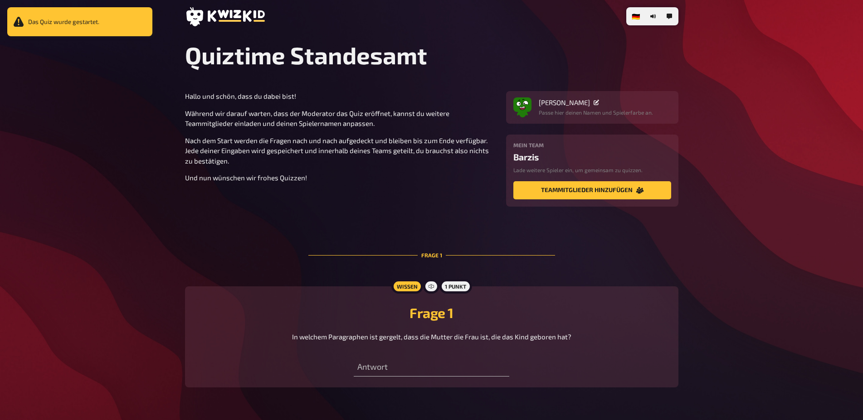
scroll to position [46, 0]
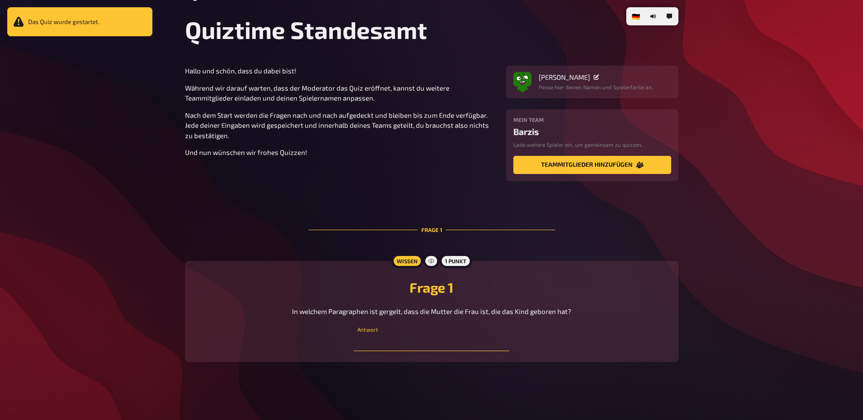
click at [373, 351] on input "text" at bounding box center [431, 342] width 155 height 18
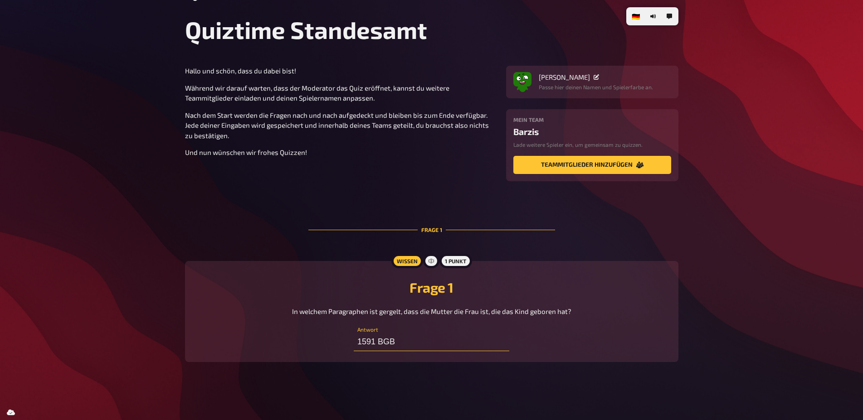
type input "1591 BGB"
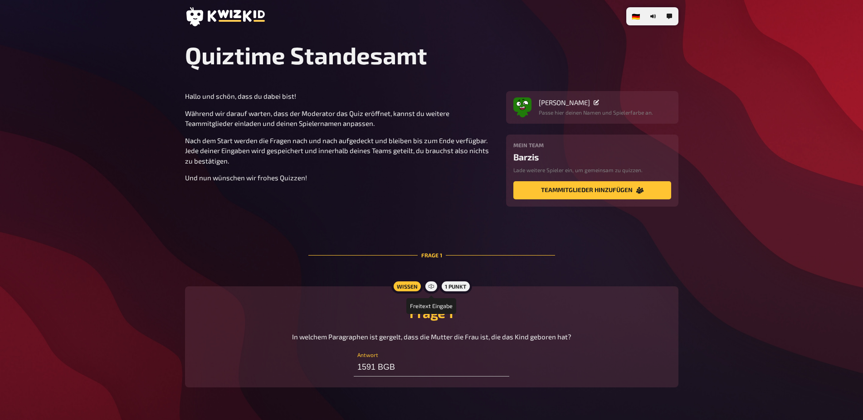
click at [430, 286] on icon at bounding box center [430, 286] width 5 height 5
click at [412, 377] on input "1591 BGB" at bounding box center [431, 368] width 155 height 18
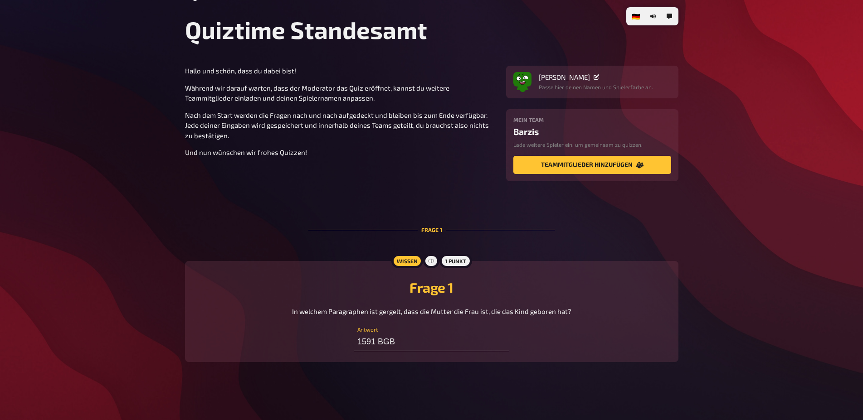
click at [410, 306] on p "In welchem Paragraphen ist gergelt, dass die Mutter die Frau ist, die das Kind …" at bounding box center [431, 311] width 279 height 10
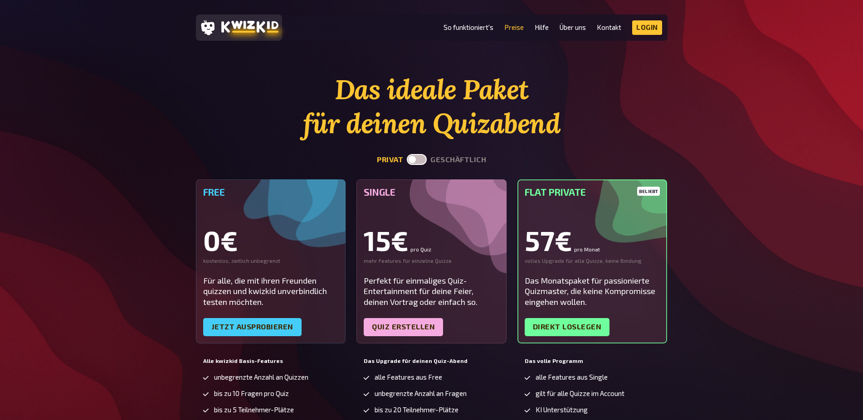
click at [246, 29] on icon at bounding box center [249, 26] width 57 height 13
